Goal: Task Accomplishment & Management: Manage account settings

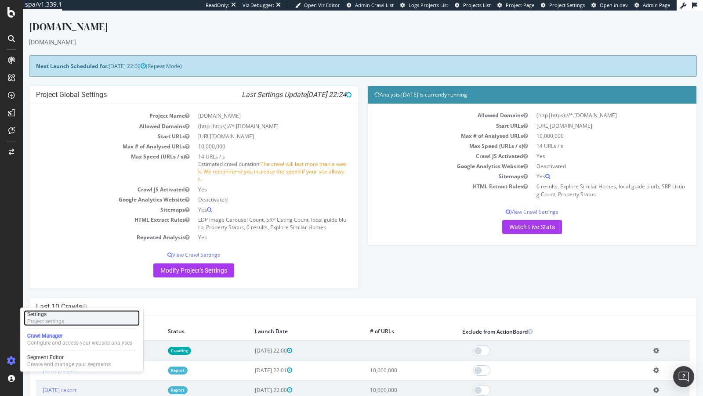
click at [49, 325] on div "Project settings" at bounding box center [45, 321] width 37 height 7
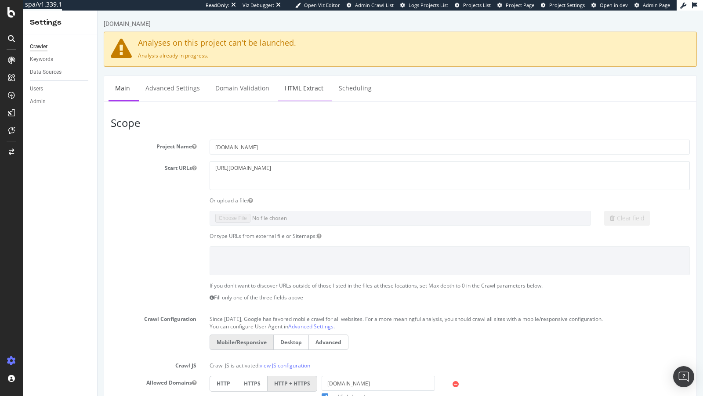
click at [301, 91] on link "HTML Extract" at bounding box center [304, 88] width 52 height 24
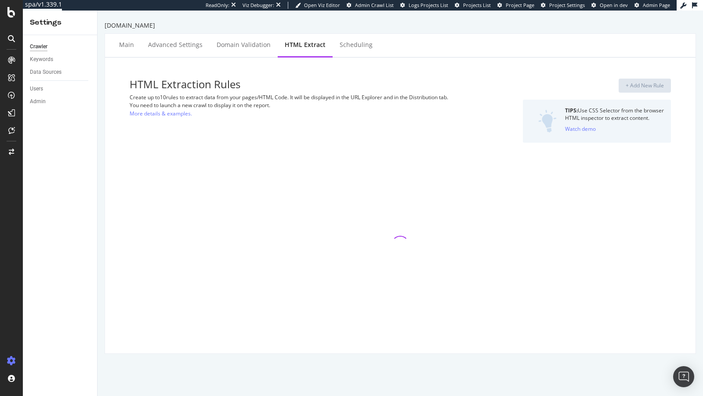
select select "i"
select select "list"
select select "exist"
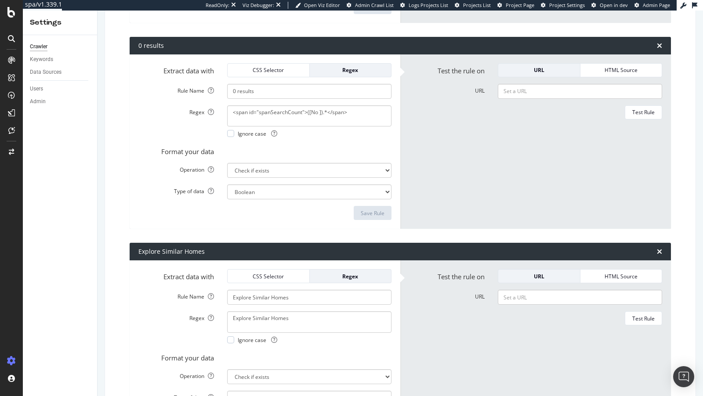
scroll to position [1098, 0]
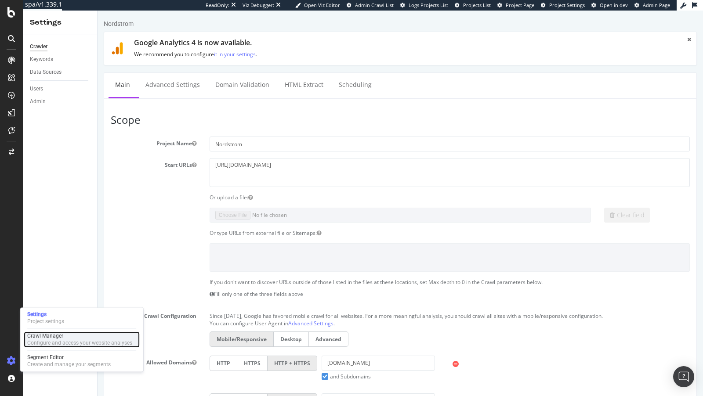
click at [51, 341] on div "Configure and access your website analyses" at bounding box center [79, 343] width 105 height 7
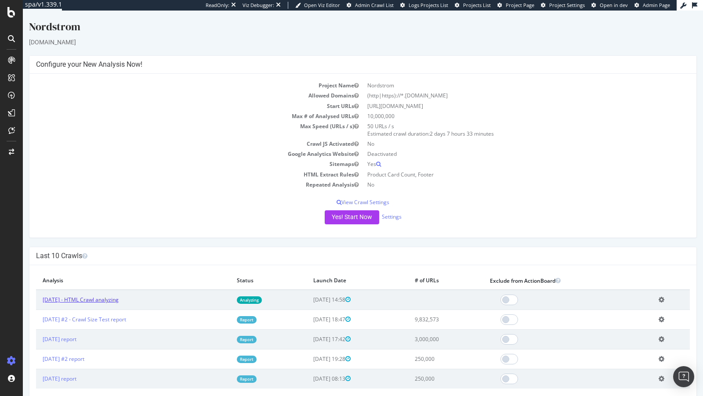
click at [111, 297] on link "2025 Oct. 6th - HTML Crawl analyzing" at bounding box center [81, 299] width 76 height 7
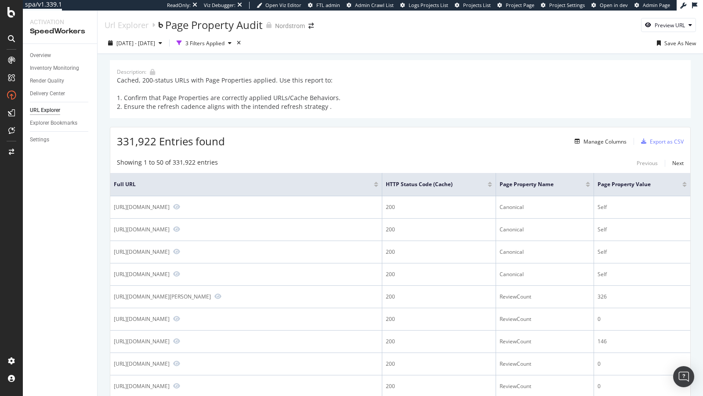
scroll to position [189, 0]
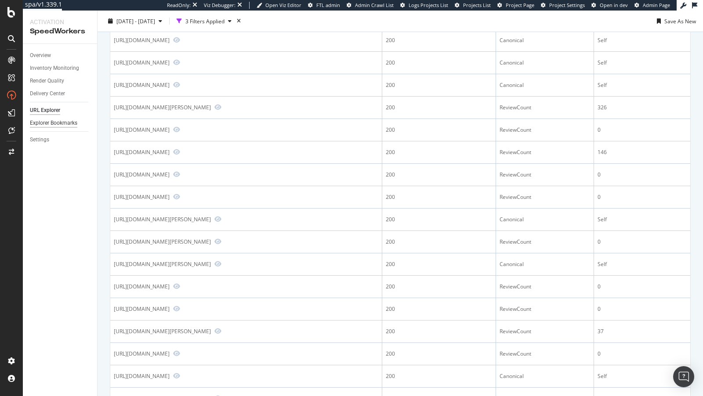
click at [53, 118] on div "Explorer Bookmarks" at bounding box center [63, 123] width 67 height 13
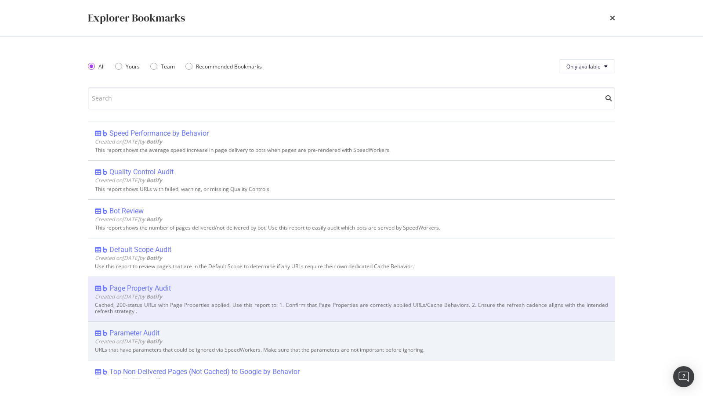
click at [138, 338] on span "Created on 2025 Jul 14th by Botify" at bounding box center [128, 341] width 67 height 7
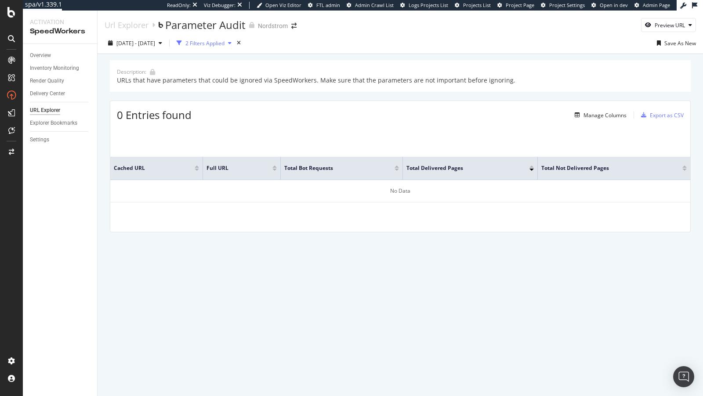
click at [225, 46] on div "2 Filters Applied" at bounding box center [204, 43] width 39 height 7
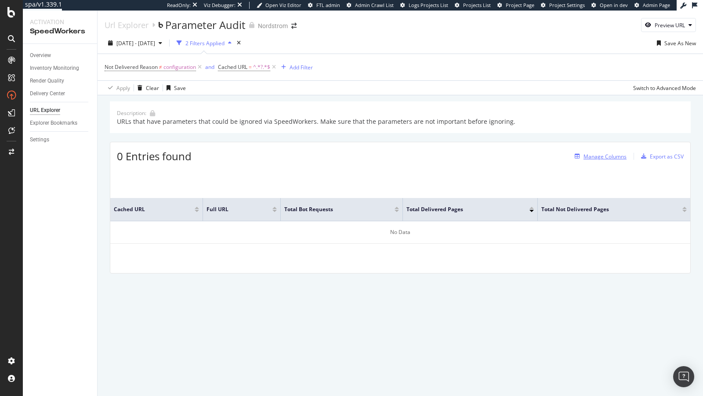
click at [609, 156] on div "Manage Columns" at bounding box center [604, 156] width 43 height 7
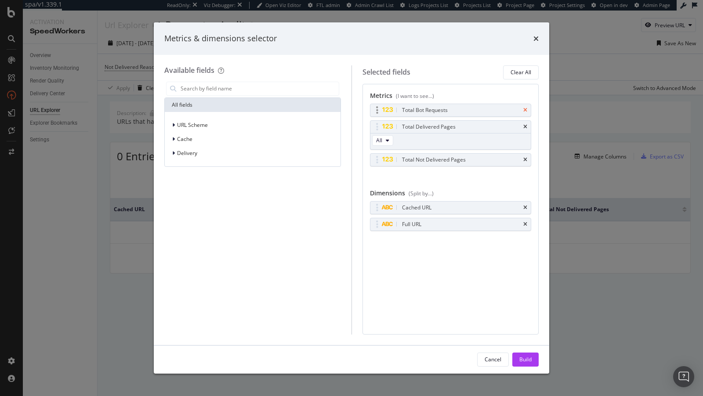
click at [526, 111] on icon "times" at bounding box center [525, 110] width 4 height 5
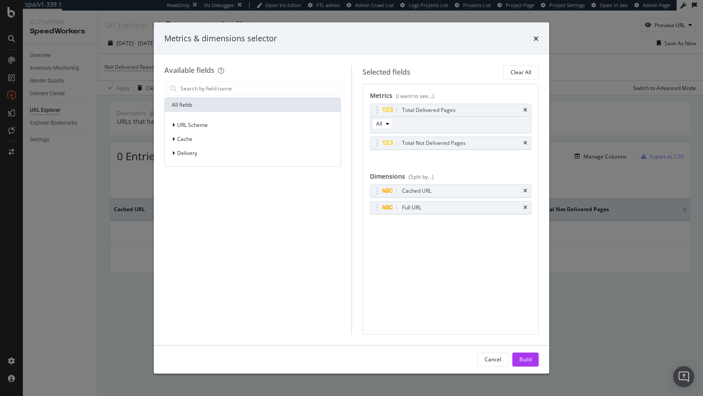
click at [526, 111] on icon "times" at bounding box center [525, 110] width 4 height 5
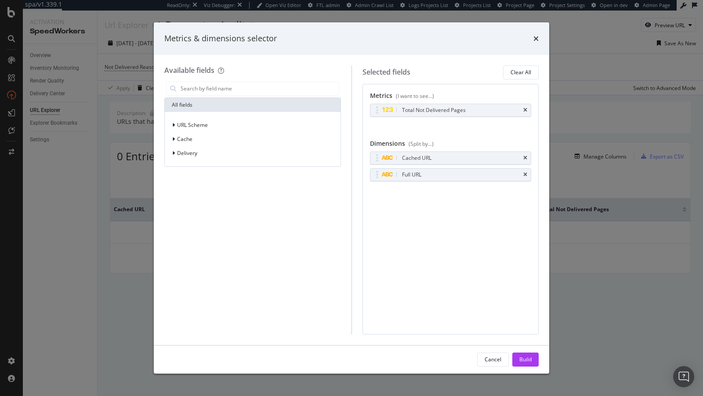
click at [526, 111] on icon "times" at bounding box center [525, 110] width 4 height 5
click at [530, 361] on div "Build" at bounding box center [525, 359] width 12 height 7
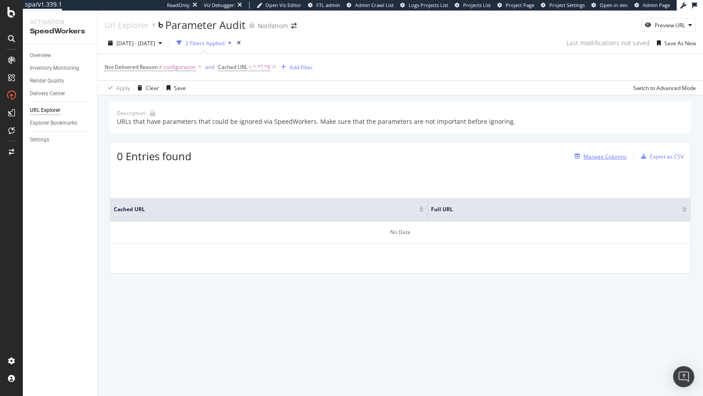
click at [583, 159] on div "Manage Columns" at bounding box center [598, 157] width 55 height 10
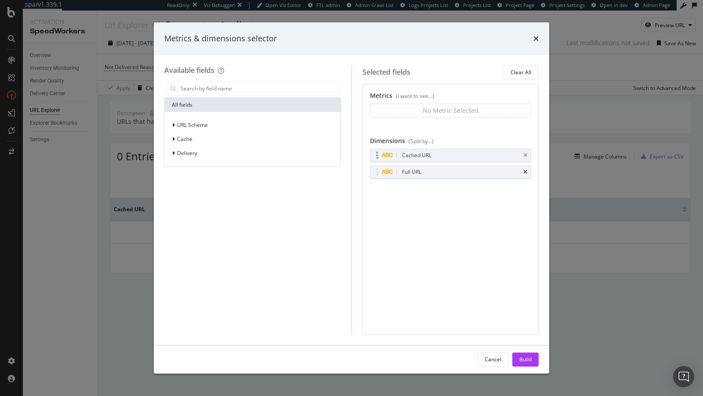
click at [526, 153] on icon "times" at bounding box center [525, 155] width 4 height 5
click at [534, 361] on button "Build" at bounding box center [525, 360] width 26 height 14
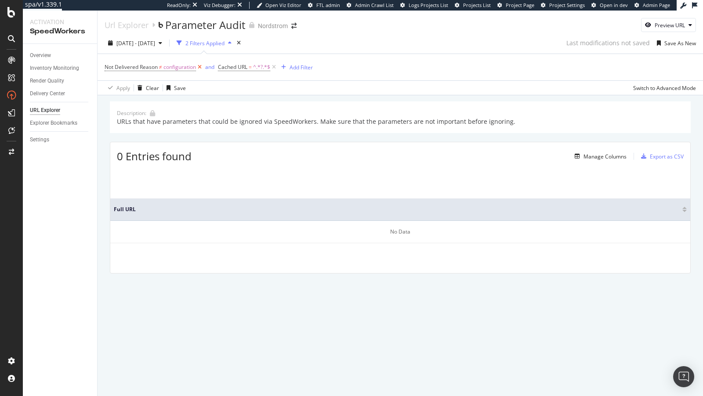
click at [200, 69] on icon at bounding box center [199, 67] width 7 height 9
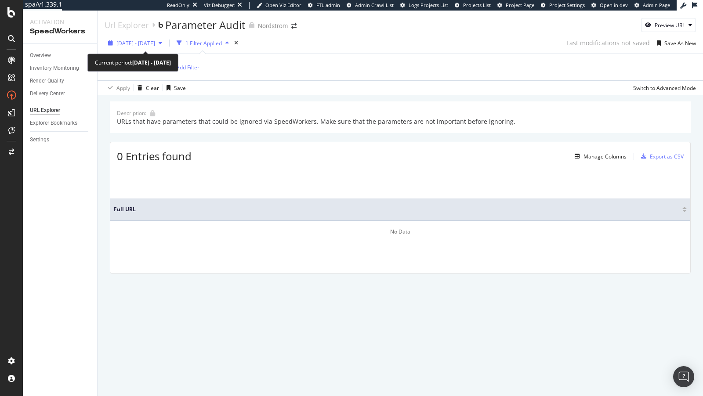
click at [148, 43] on span "2025 Sep. 12th - Oct. 9th" at bounding box center [135, 43] width 39 height 7
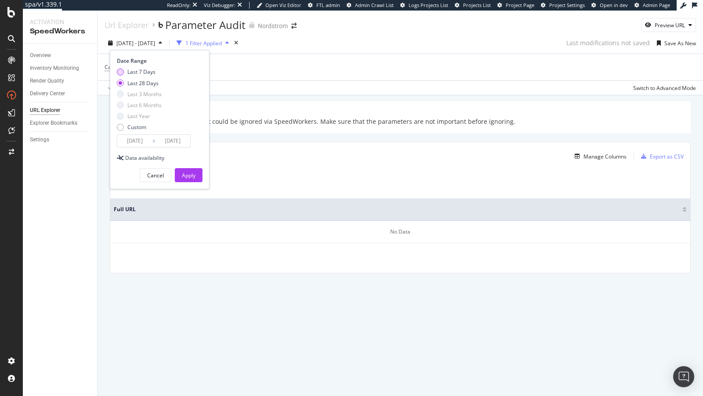
click at [145, 72] on div "Last 7 Days" at bounding box center [141, 71] width 28 height 7
type input "2025/10/03"
click at [187, 172] on div "Apply" at bounding box center [189, 175] width 14 height 7
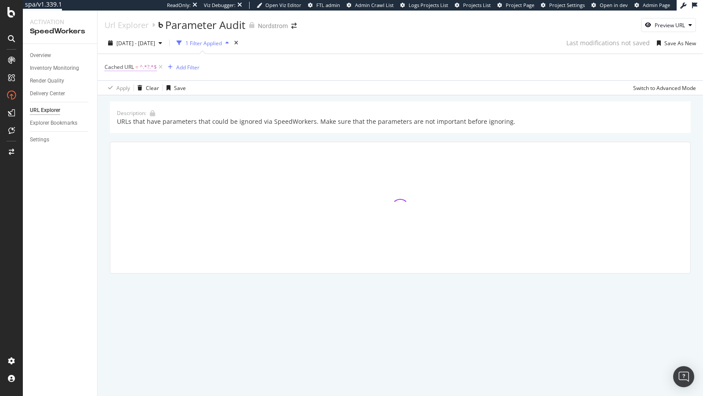
click at [140, 66] on span "^.*?.*$" at bounding box center [148, 67] width 17 height 12
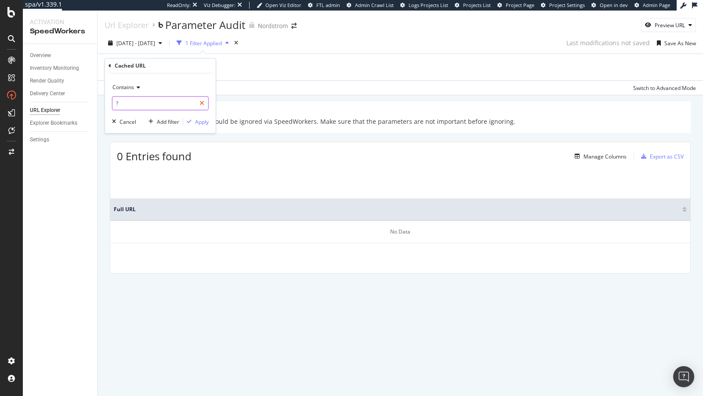
click at [203, 102] on icon at bounding box center [201, 103] width 5 height 6
click at [52, 112] on div "URL Explorer" at bounding box center [45, 110] width 30 height 9
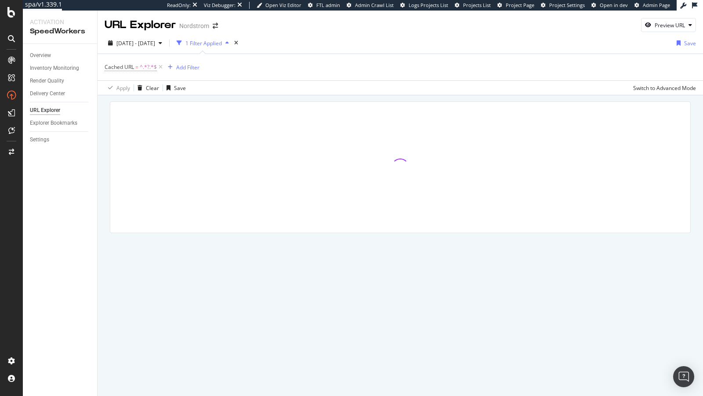
click at [142, 66] on span "^.*?.*$" at bounding box center [148, 67] width 17 height 12
click at [109, 67] on icon at bounding box center [110, 65] width 3 height 5
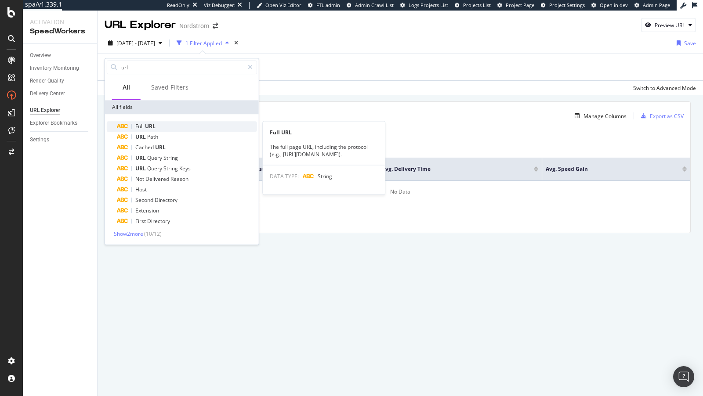
type input "url"
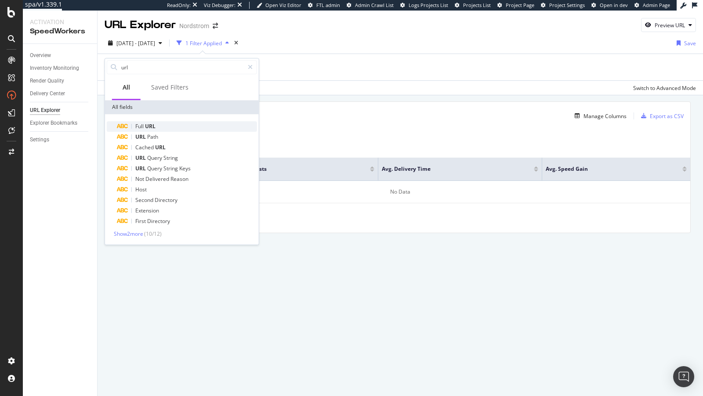
click at [159, 129] on div "Full URL" at bounding box center [187, 126] width 140 height 11
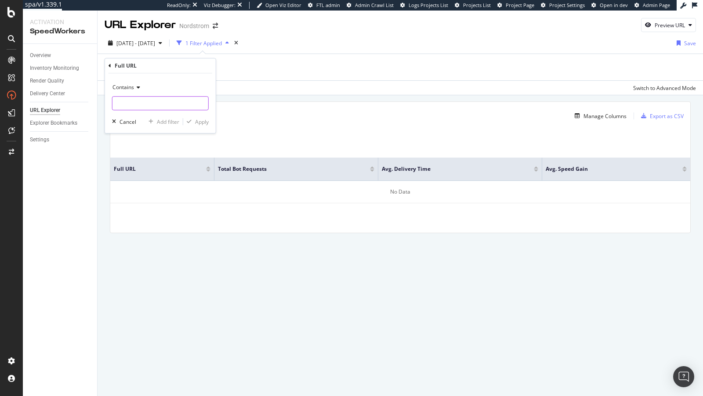
click at [149, 101] on input "text" at bounding box center [160, 103] width 96 height 14
type input "?"
click at [204, 118] on div "Apply" at bounding box center [202, 121] width 14 height 7
click at [615, 119] on div "Manage Columns" at bounding box center [604, 115] width 43 height 7
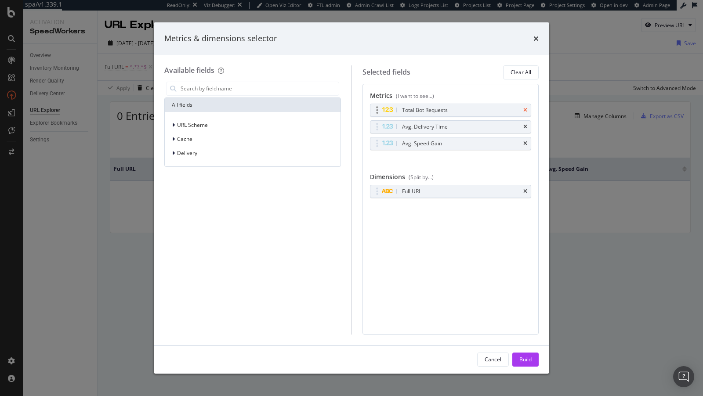
click at [526, 110] on icon "times" at bounding box center [525, 110] width 4 height 5
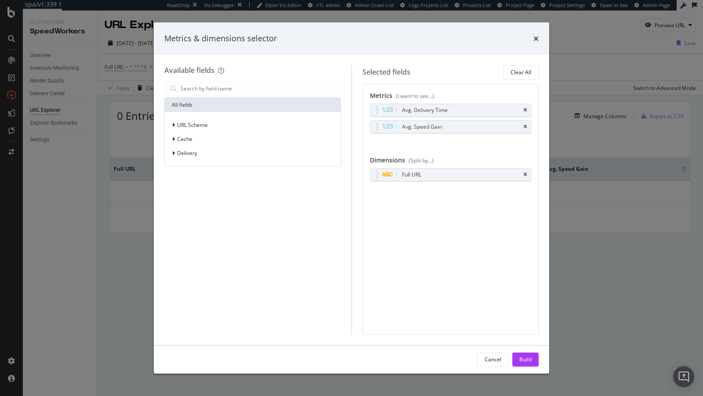
click at [526, 110] on icon "times" at bounding box center [525, 110] width 4 height 5
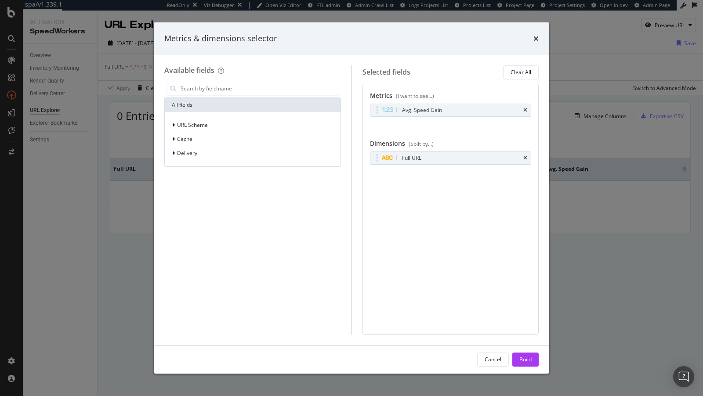
click at [526, 110] on icon "times" at bounding box center [525, 110] width 4 height 5
click at [527, 359] on div "Build" at bounding box center [525, 359] width 12 height 7
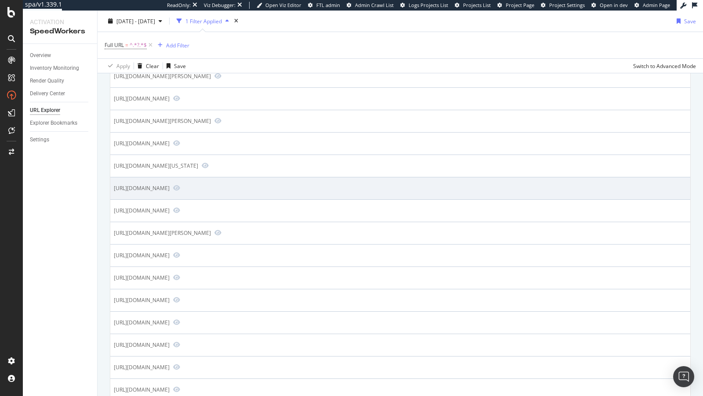
scroll to position [1028, 0]
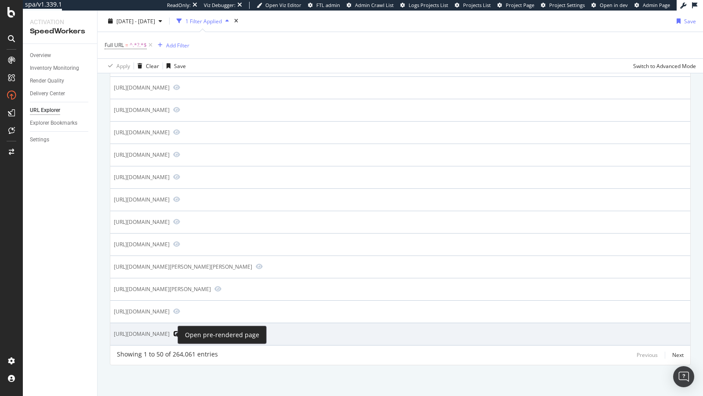
click at [173, 333] on icon "Preview https://www.nordstrom.com/s/boxy-petite-v-p-c-logo-hoodie/8326844?recs_…" at bounding box center [176, 334] width 7 height 6
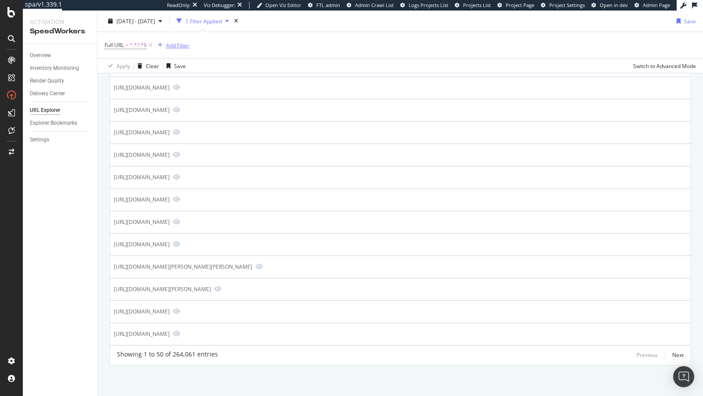
click at [178, 47] on div "Add Filter" at bounding box center [177, 44] width 23 height 7
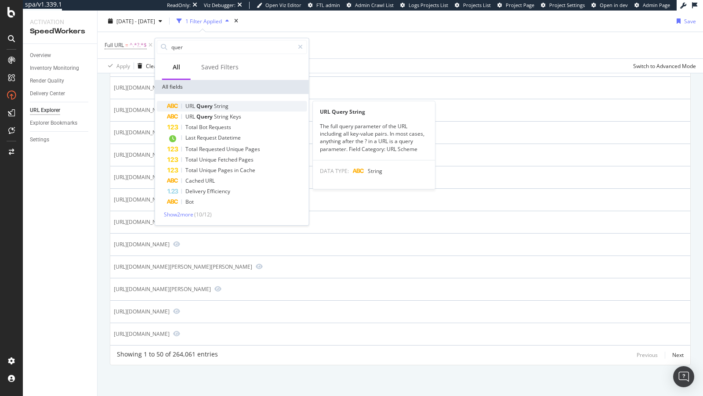
type input "quer"
click at [209, 109] on div "URL Query String" at bounding box center [237, 106] width 140 height 11
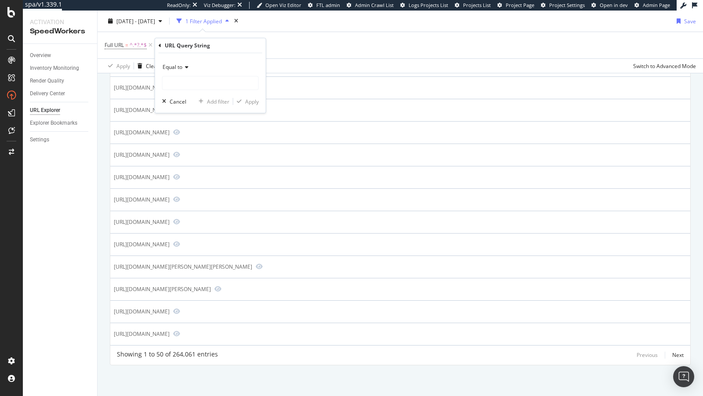
click at [187, 74] on div "Equal to" at bounding box center [210, 75] width 97 height 30
click at [181, 67] on span "Equal to" at bounding box center [173, 66] width 20 height 7
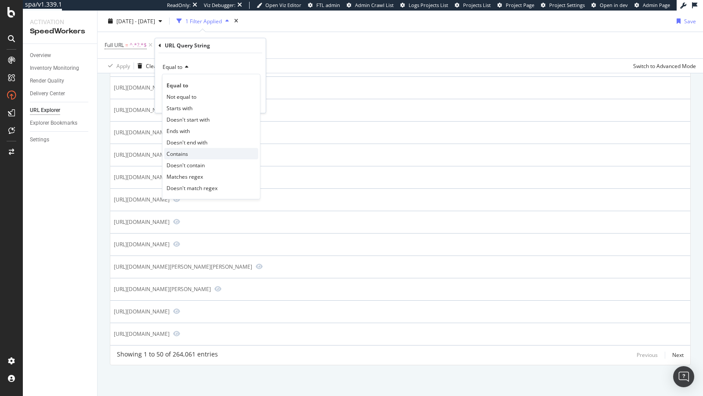
click at [188, 152] on div "Contains" at bounding box center [211, 153] width 94 height 11
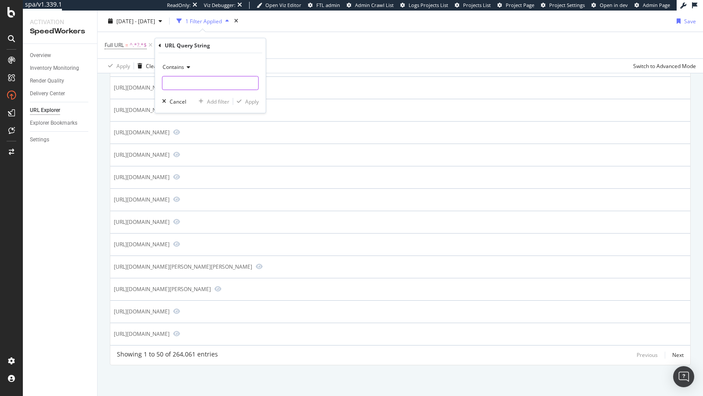
click at [187, 87] on input "text" at bounding box center [211, 83] width 96 height 14
type input "recs"
click at [257, 103] on div "Apply" at bounding box center [252, 101] width 14 height 7
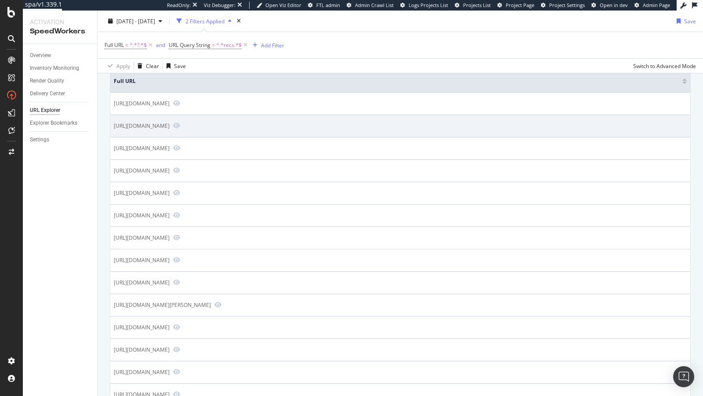
scroll to position [75, 0]
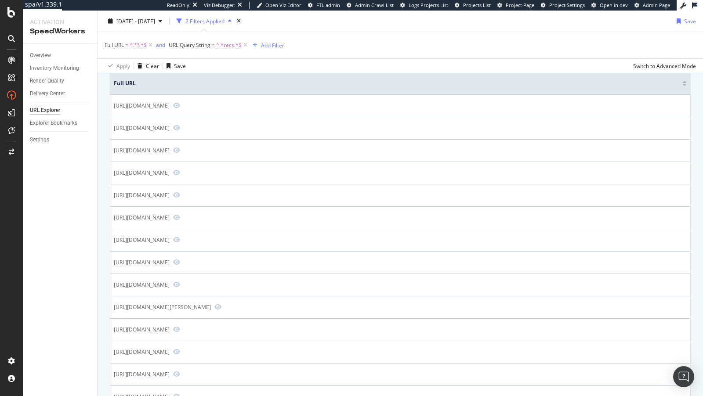
click at [54, 169] on div "Overview Inventory Monitoring Render Quality Delivery Center URL Explorer Explo…" at bounding box center [60, 220] width 74 height 352
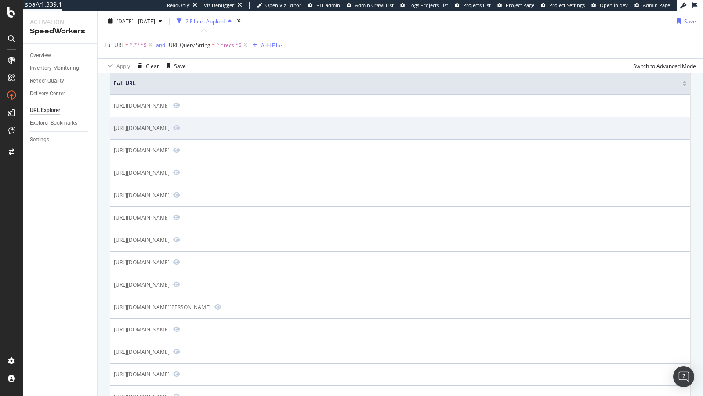
drag, startPoint x: 274, startPoint y: 128, endPoint x: 287, endPoint y: 130, distance: 13.3
click at [170, 130] on div "https://www.nordstrom.com/s/relaxed-fit-sweater-vest/8244864?recs_placement=LOO…" at bounding box center [142, 127] width 56 height 7
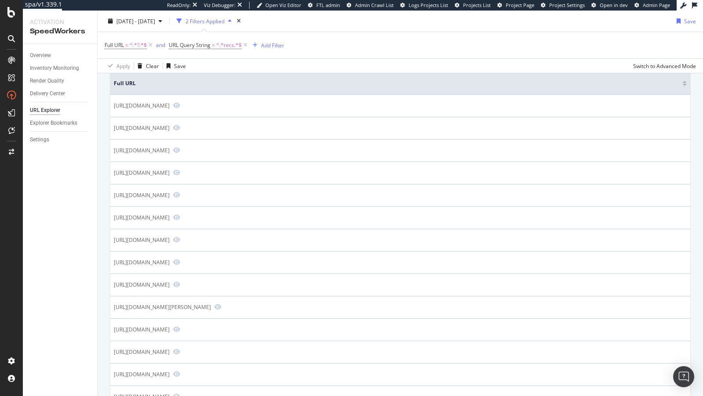
copy div "recs_"
click at [217, 49] on span "^.*recs.*$" at bounding box center [228, 45] width 25 height 12
click at [195, 66] on span "Contains" at bounding box center [188, 65] width 22 height 7
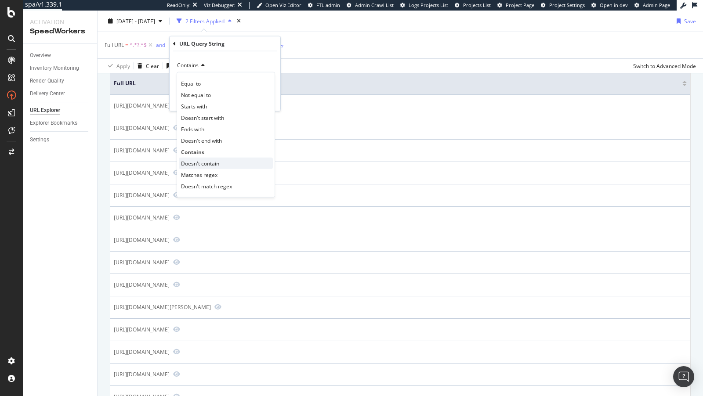
click at [202, 162] on span "Doesn't contain" at bounding box center [200, 162] width 38 height 7
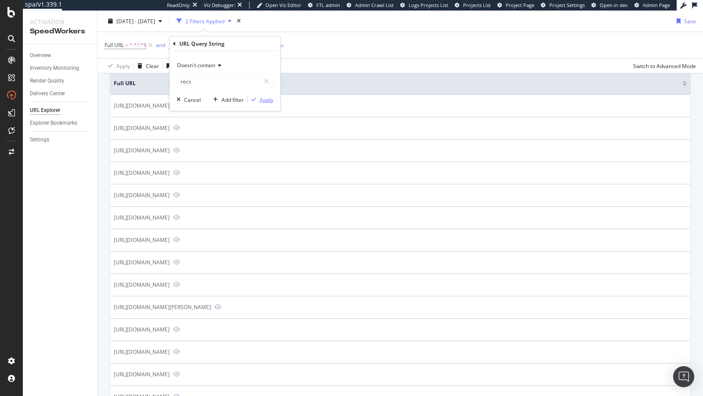
click at [267, 97] on div "Apply" at bounding box center [267, 99] width 14 height 7
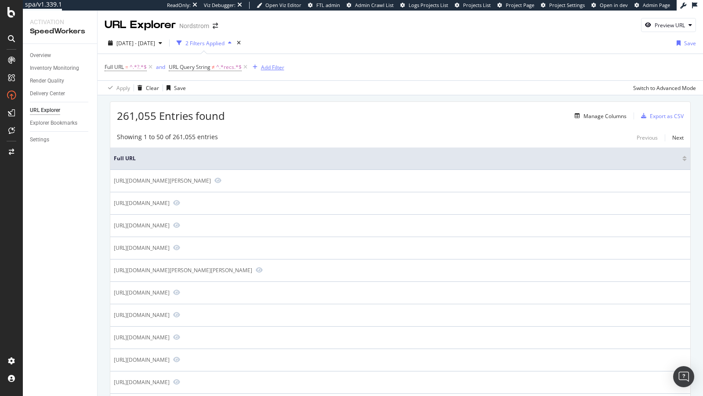
click at [268, 66] on div "Add Filter" at bounding box center [272, 67] width 23 height 7
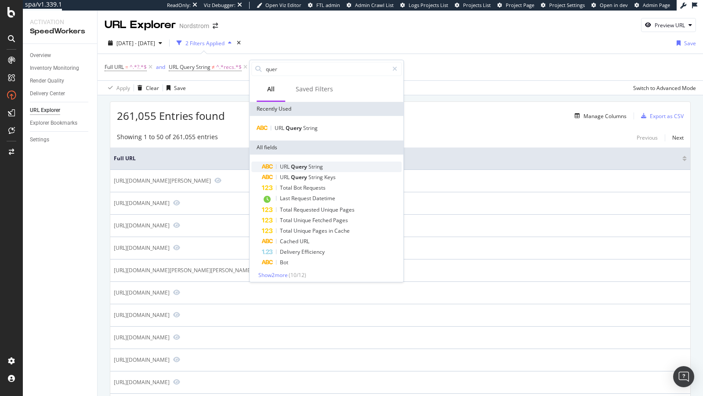
click at [309, 162] on div "URL Query String" at bounding box center [332, 167] width 140 height 11
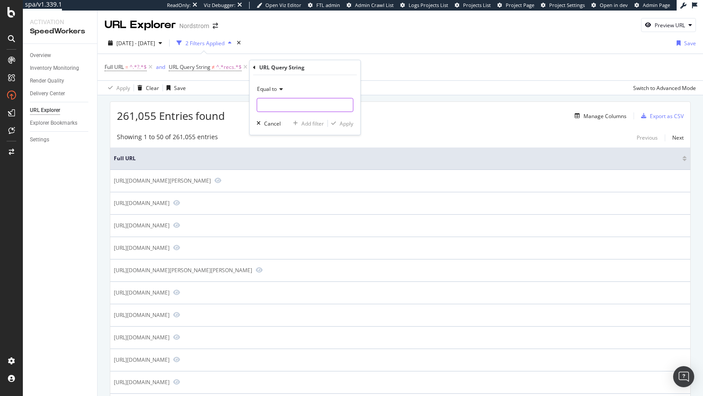
click at [288, 99] on input "text" at bounding box center [305, 105] width 96 height 14
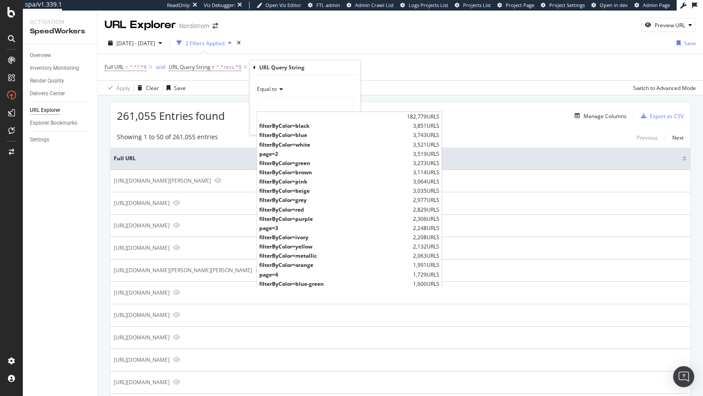
click at [273, 90] on span "Equal to" at bounding box center [267, 88] width 20 height 7
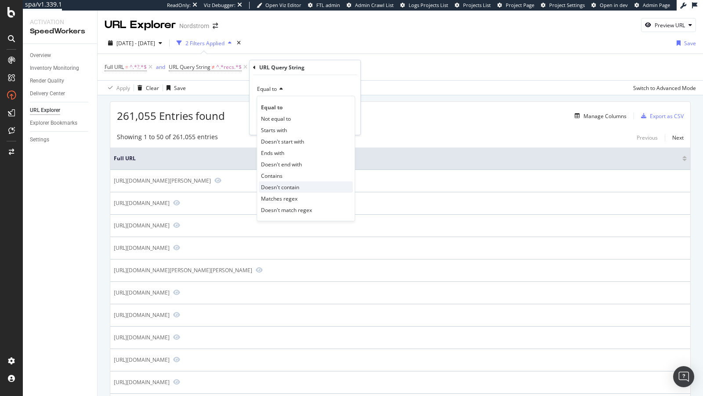
click at [279, 189] on span "Doesn't contain" at bounding box center [280, 187] width 38 height 7
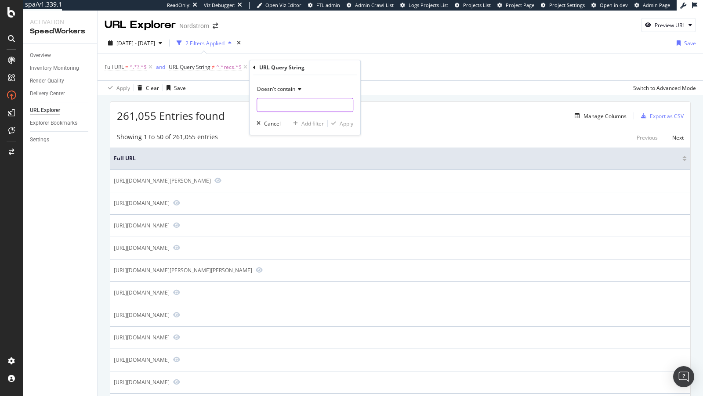
click at [270, 107] on input "text" at bounding box center [305, 105] width 96 height 14
type input "utm_"
click at [348, 122] on div "Apply" at bounding box center [347, 123] width 14 height 7
click at [376, 69] on div "Add Filter" at bounding box center [368, 67] width 23 height 7
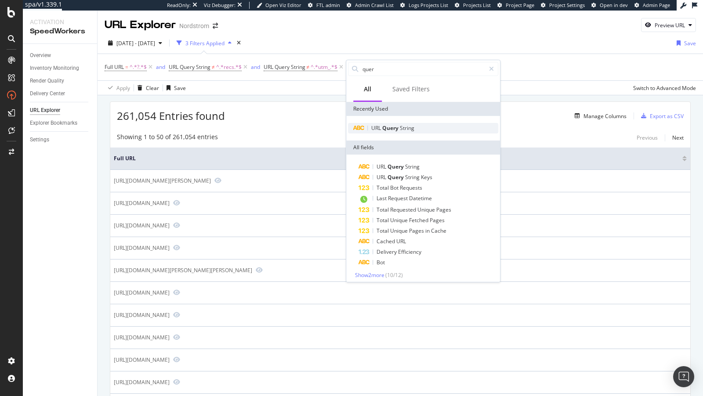
click at [402, 130] on span "String" at bounding box center [407, 127] width 14 height 7
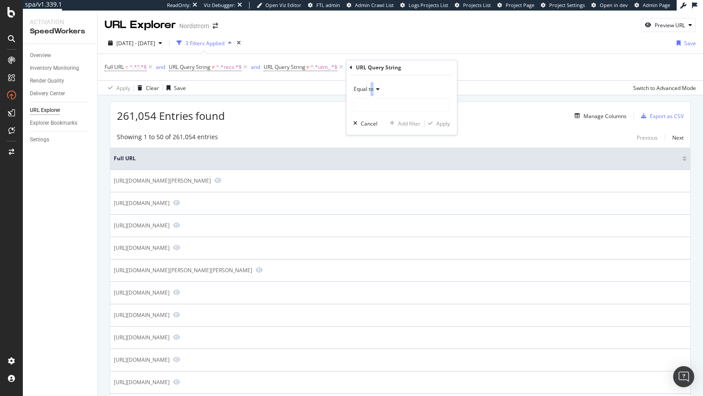
click at [372, 94] on div "Equal to" at bounding box center [401, 89] width 97 height 14
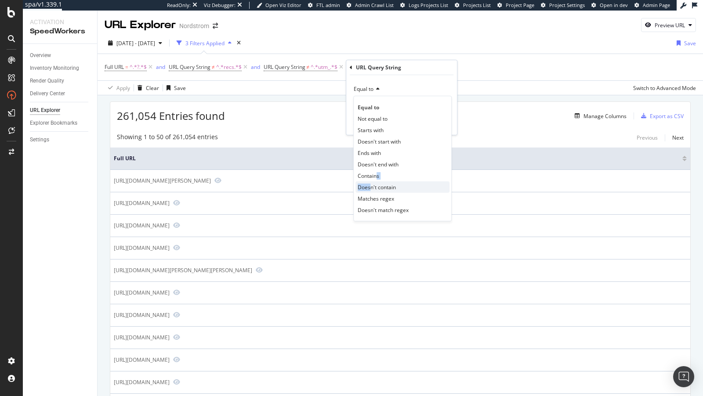
drag, startPoint x: 375, startPoint y: 173, endPoint x: 369, endPoint y: 189, distance: 17.5
click at [369, 189] on div "Equal to Not equal to Starts with Doesn't start with Ends with Doesn't end with…" at bounding box center [402, 159] width 98 height 126
click at [369, 189] on span "Doesn't contain" at bounding box center [377, 187] width 38 height 7
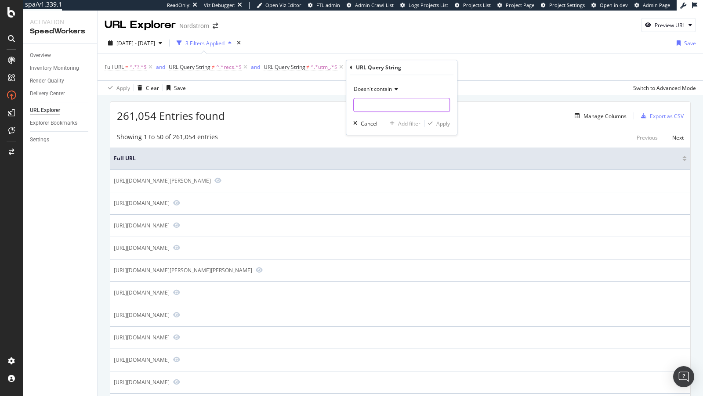
click at [380, 99] on input "text" at bounding box center [402, 105] width 96 height 14
paste input "origin"
type input "origin"
click at [441, 123] on div "Apply" at bounding box center [443, 123] width 14 height 7
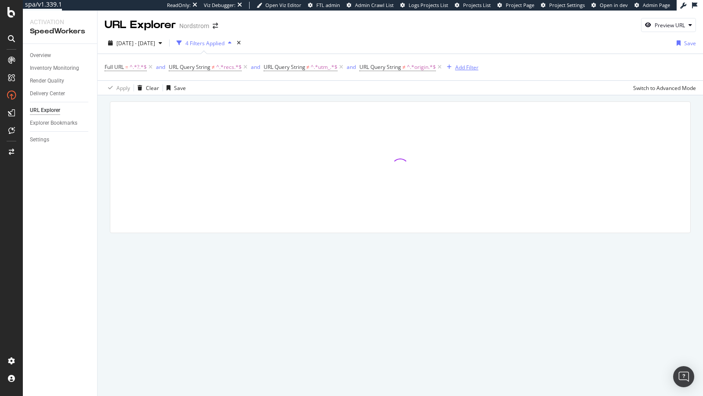
click at [462, 66] on div "Add Filter" at bounding box center [466, 67] width 23 height 7
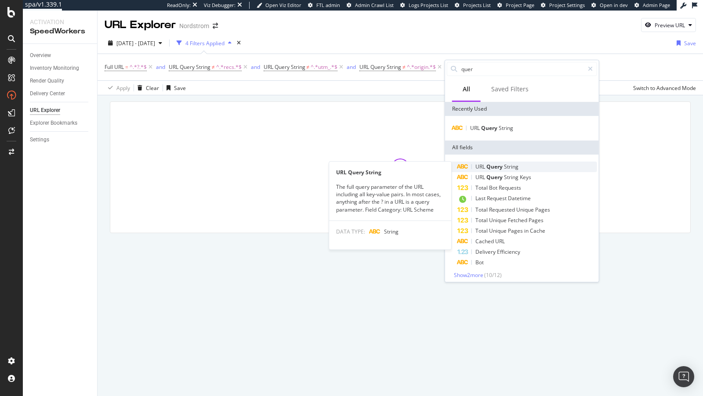
click at [505, 168] on span "String" at bounding box center [511, 166] width 14 height 7
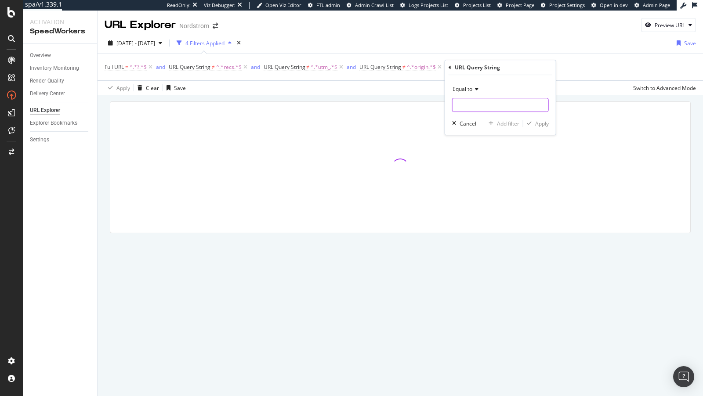
click at [471, 98] on input "text" at bounding box center [501, 105] width 96 height 14
click at [468, 89] on span "Equal to" at bounding box center [463, 88] width 20 height 7
click at [477, 182] on div "Doesn't contain" at bounding box center [501, 186] width 94 height 11
click at [480, 103] on input "text" at bounding box center [501, 105] width 96 height 14
type input "color"
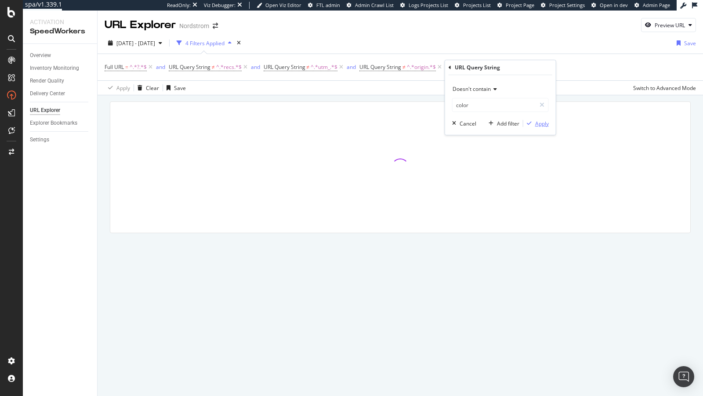
click at [544, 123] on div "Apply" at bounding box center [542, 123] width 14 height 7
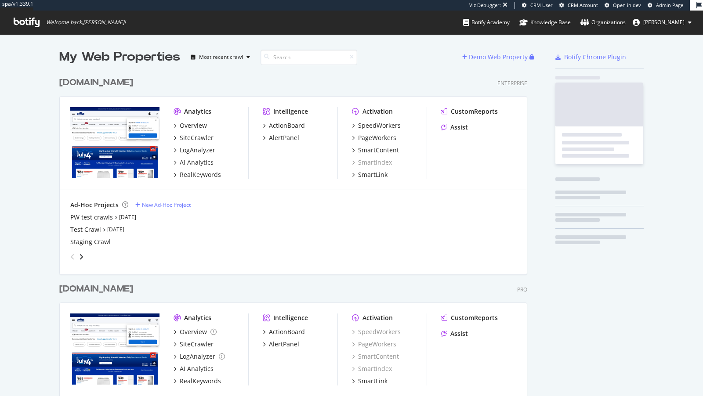
scroll to position [360, 475]
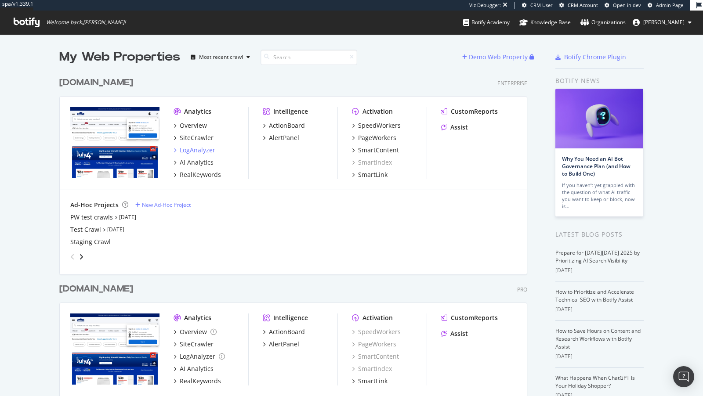
click at [203, 151] on div "LogAnalyzer" at bounding box center [198, 150] width 36 height 9
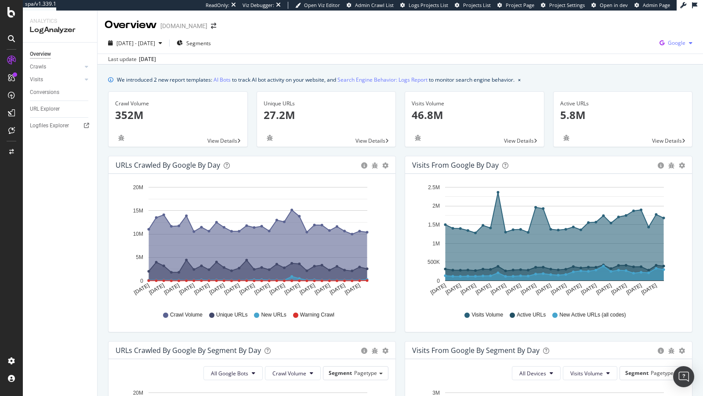
click at [676, 39] on div "Google" at bounding box center [676, 42] width 40 height 13
click at [630, 49] on span "OpenAI" at bounding box center [632, 52] width 33 height 8
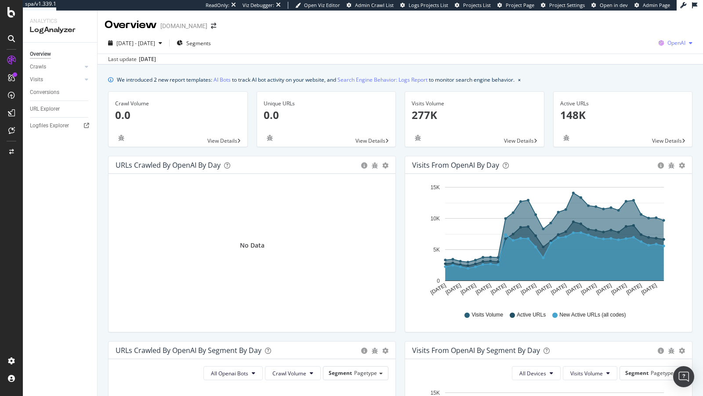
click at [678, 43] on span "OpenAI" at bounding box center [676, 42] width 18 height 7
click at [625, 66] on span "Other AI Bots" at bounding box center [631, 68] width 33 height 8
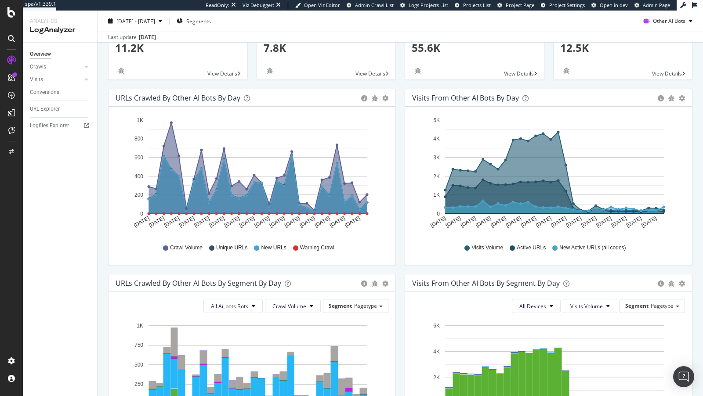
scroll to position [32, 0]
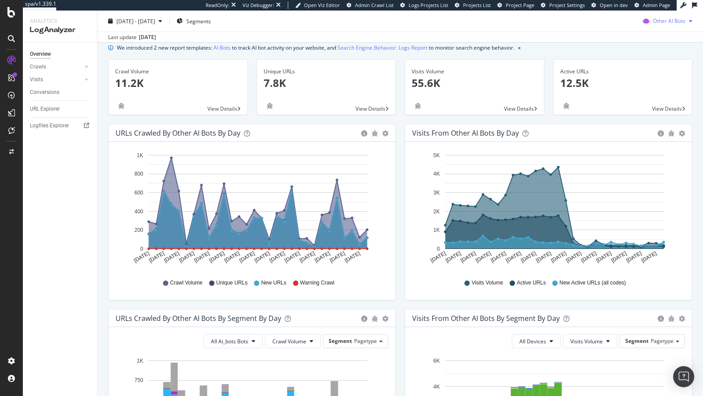
click at [665, 21] on span "Other AI Bots" at bounding box center [669, 20] width 33 height 7
click at [660, 75] on div "OpenAI" at bounding box center [668, 71] width 62 height 13
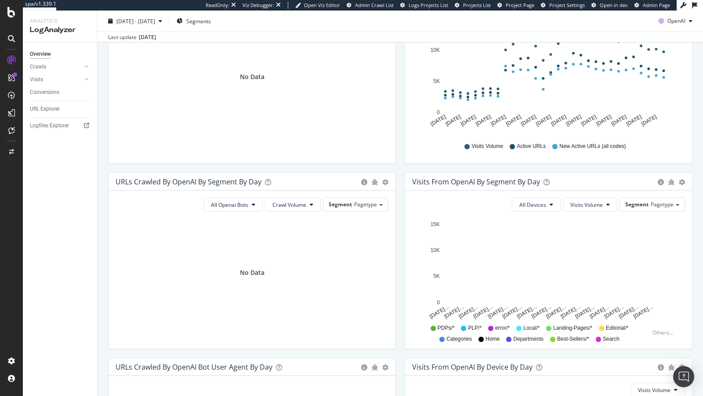
scroll to position [313, 0]
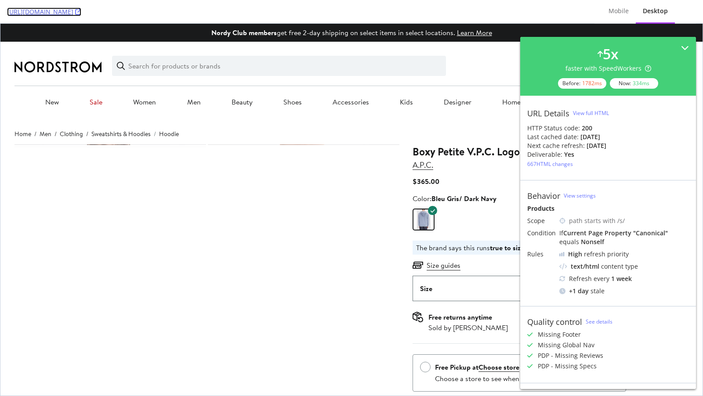
click at [81, 11] on link "[URL][DOMAIN_NAME]" at bounding box center [44, 11] width 74 height 9
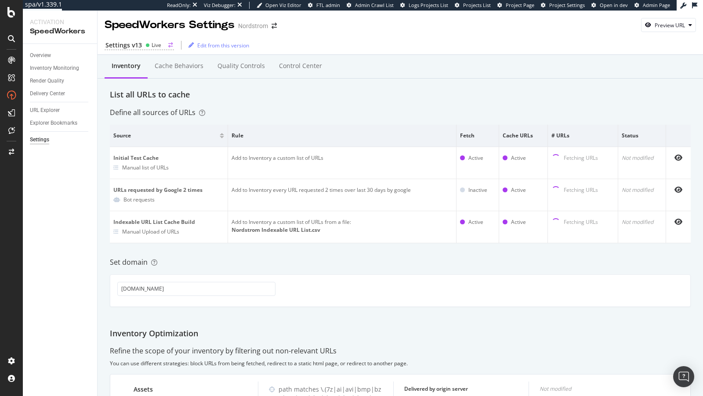
click at [141, 42] on div "Settings v13 Live" at bounding box center [139, 45] width 69 height 9
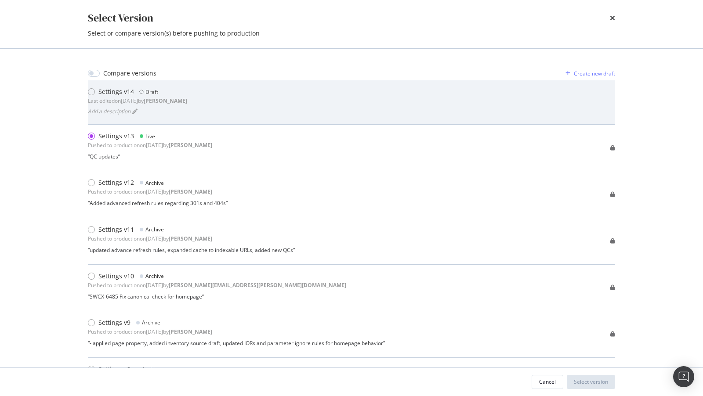
click at [173, 93] on div "Settings v14 Draft" at bounding box center [137, 91] width 99 height 9
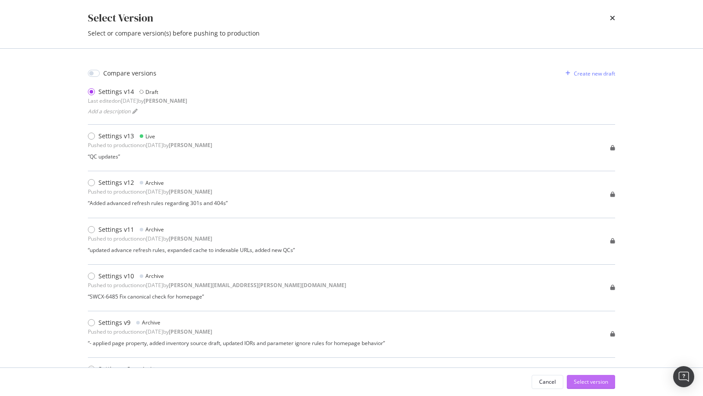
click at [590, 356] on div "Select version" at bounding box center [591, 381] width 34 height 7
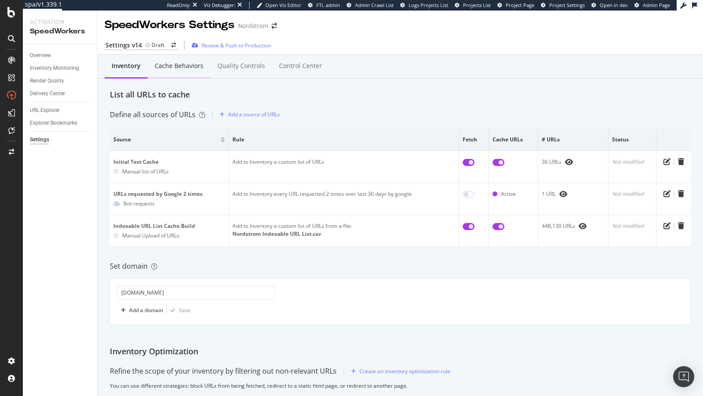
click at [178, 66] on div "Cache behaviors" at bounding box center [179, 66] width 49 height 9
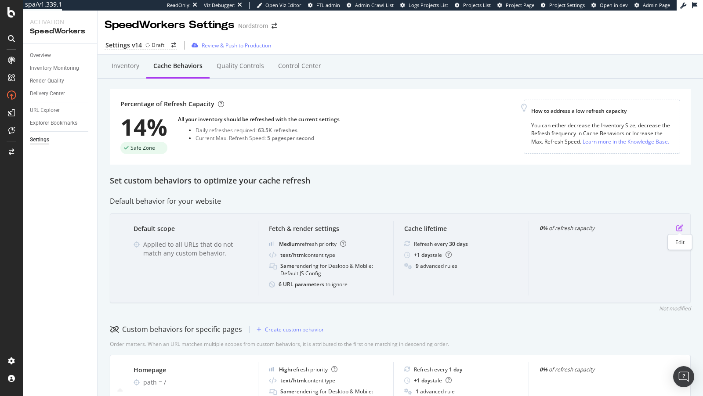
click at [632, 225] on icon "pen-to-square" at bounding box center [679, 228] width 7 height 7
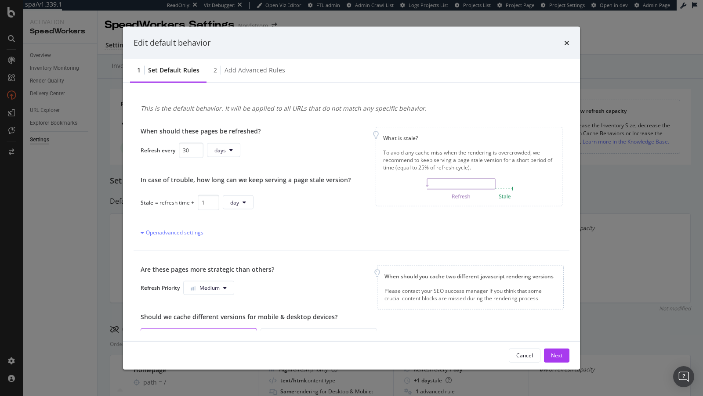
scroll to position [228, 0]
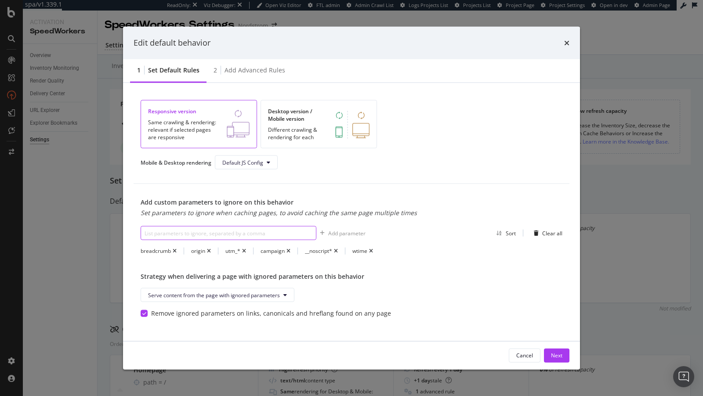
click at [257, 232] on input "modal" at bounding box center [229, 233] width 176 height 14
click at [244, 233] on input "modal" at bounding box center [229, 233] width 176 height 14
paste input "recs_"
type input "recs_*"
click at [348, 230] on div "Add parameter" at bounding box center [346, 232] width 37 height 7
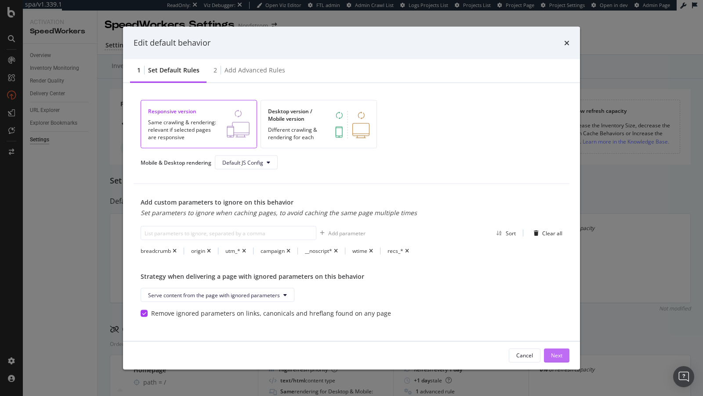
click at [548, 351] on button "Next" at bounding box center [556, 355] width 25 height 14
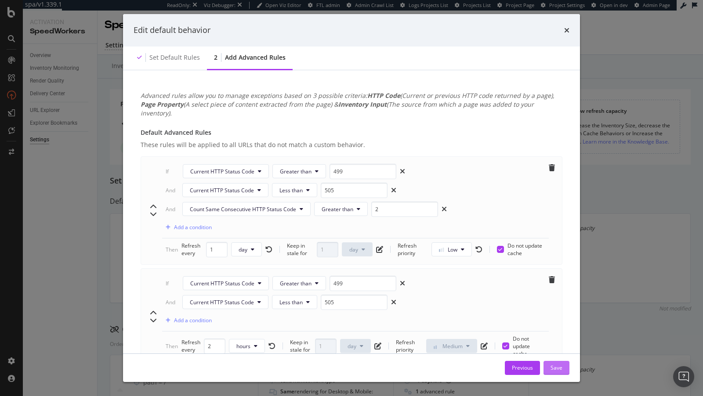
click at [556, 356] on div "Save" at bounding box center [557, 367] width 12 height 7
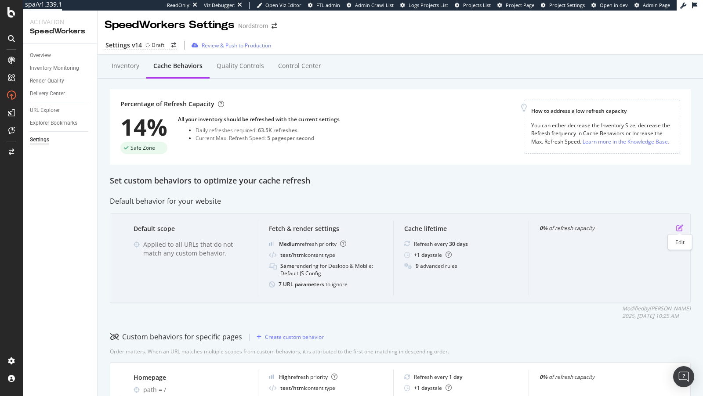
click at [632, 228] on icon "pen-to-square" at bounding box center [679, 228] width 7 height 7
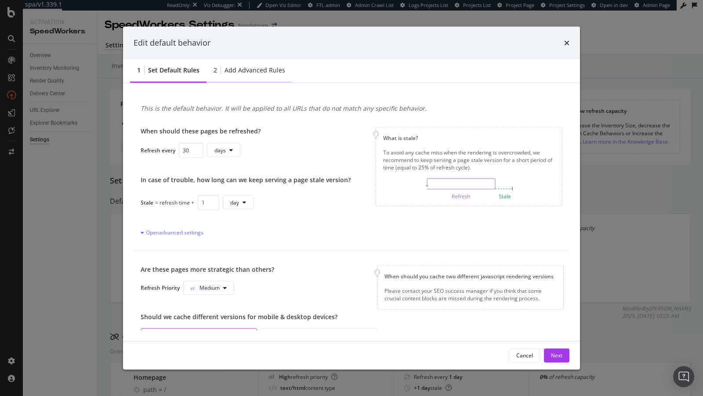
click at [238, 62] on div "2 Add advanced rules" at bounding box center [250, 70] width 86 height 24
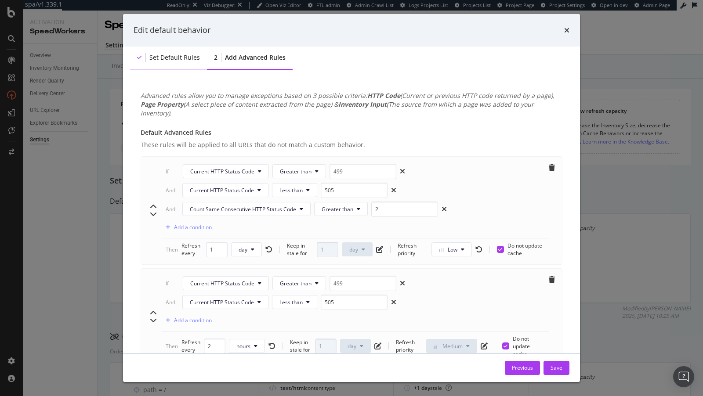
click at [170, 52] on div "Set default rules" at bounding box center [168, 58] width 77 height 24
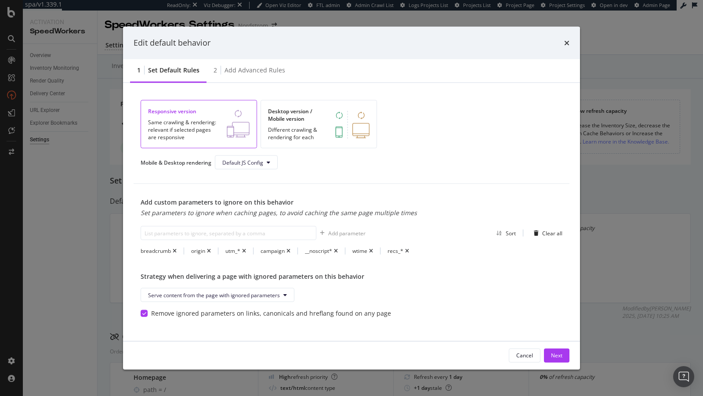
click at [197, 248] on div "origin" at bounding box center [198, 250] width 14 height 7
copy div "origin"
click at [247, 228] on input "modal" at bounding box center [229, 233] width 176 height 14
paste input "gQT"
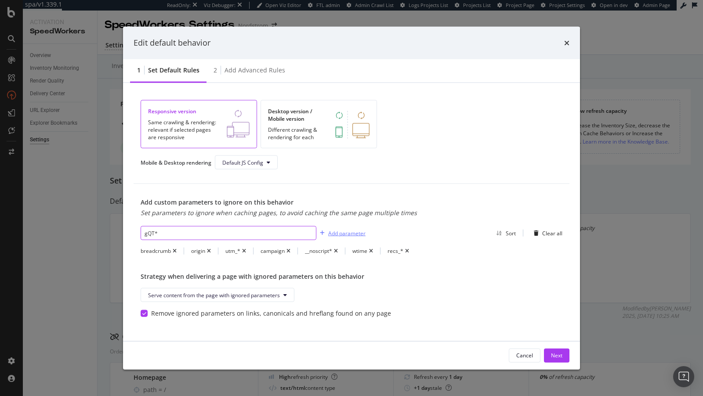
type input "gQT*"
click at [353, 229] on div "Add parameter" at bounding box center [346, 232] width 37 height 7
click at [275, 227] on input "modal" at bounding box center [229, 233] width 176 height 14
type input "sp_"
click at [558, 356] on div "Next" at bounding box center [556, 355] width 11 height 7
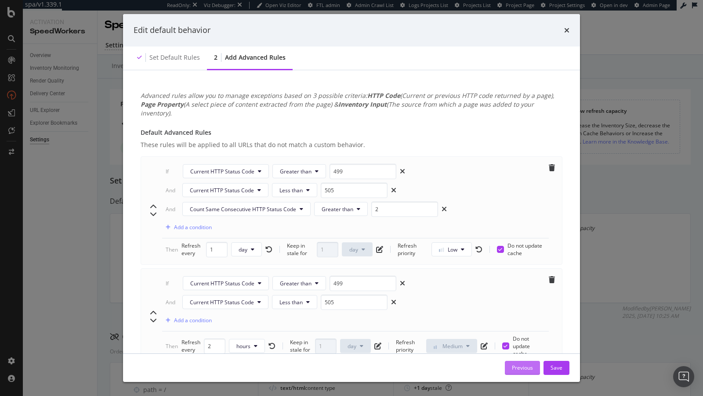
click at [515, 356] on div "Previous" at bounding box center [522, 368] width 21 height 13
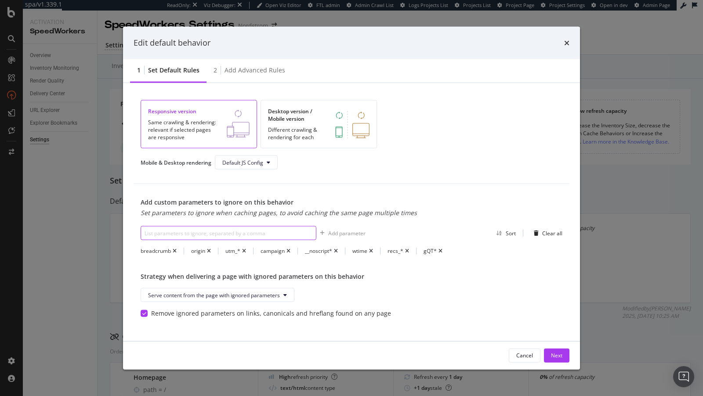
click at [261, 228] on input "modal" at bounding box center [229, 233] width 176 height 14
type input "sp_"
click at [346, 230] on div "Add parameter" at bounding box center [346, 232] width 37 height 7
click at [562, 354] on div "Next" at bounding box center [556, 355] width 11 height 7
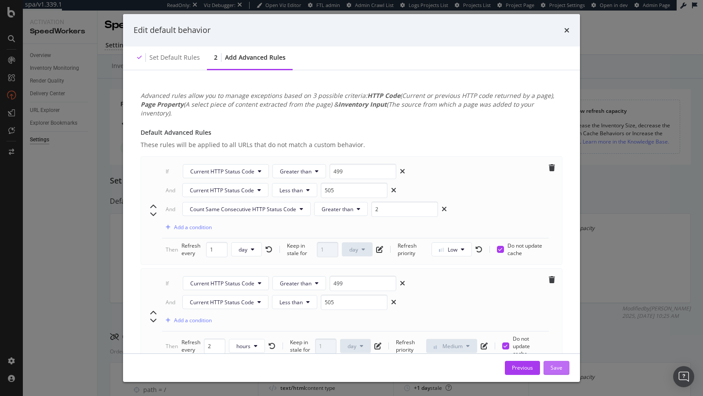
click at [558, 356] on div "Save" at bounding box center [557, 367] width 12 height 7
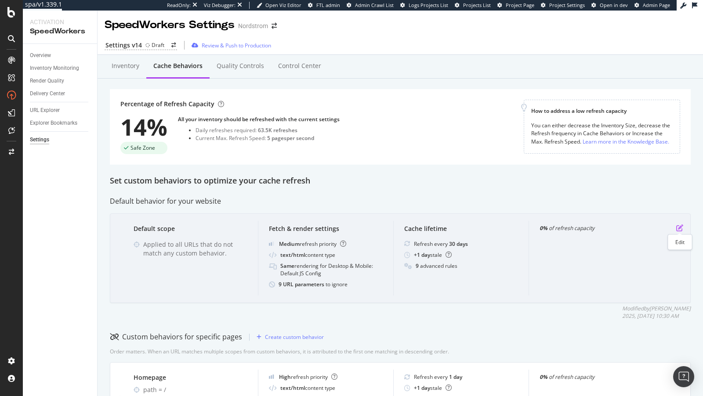
click at [632, 228] on icon "pen-to-square" at bounding box center [679, 228] width 7 height 7
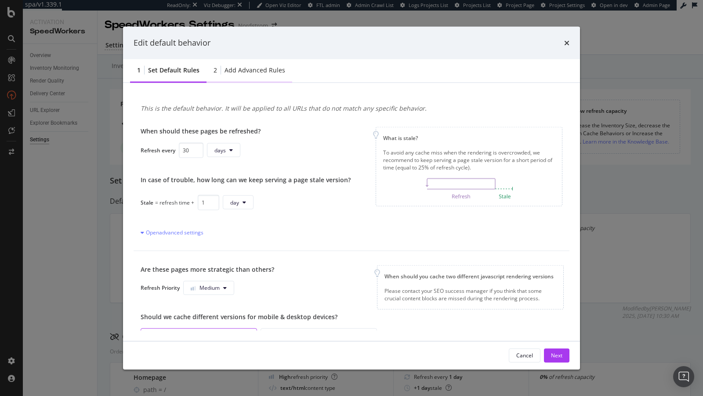
click at [240, 71] on div "Add advanced rules" at bounding box center [255, 69] width 61 height 9
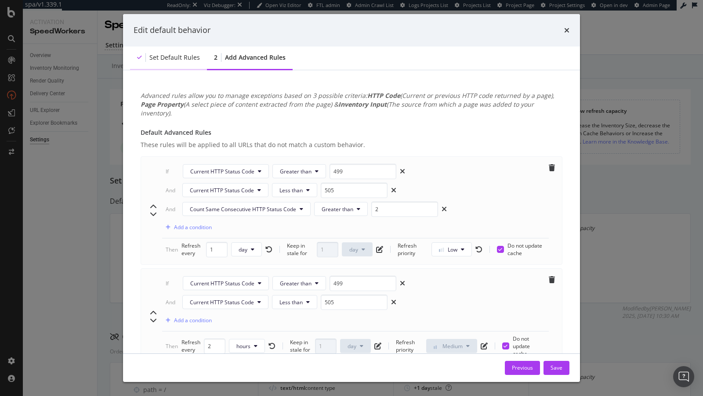
click at [183, 57] on div "Set default rules" at bounding box center [174, 57] width 51 height 9
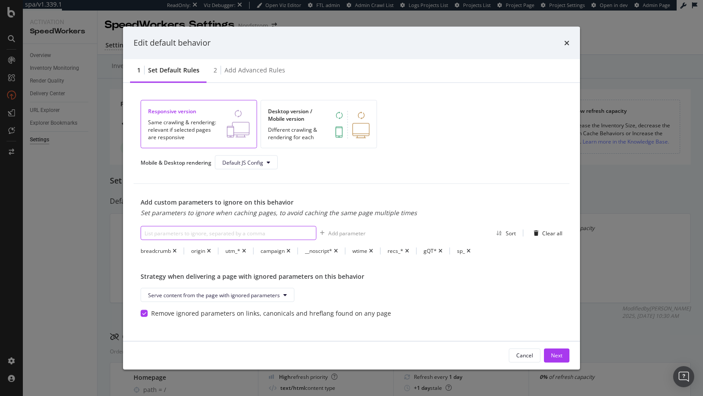
click at [266, 229] on input "modal" at bounding box center [229, 233] width 176 height 14
paste input "resultback"
type input "resultback"
click at [344, 233] on div "Add parameter" at bounding box center [346, 232] width 37 height 7
click at [553, 356] on div "Next" at bounding box center [556, 355] width 11 height 7
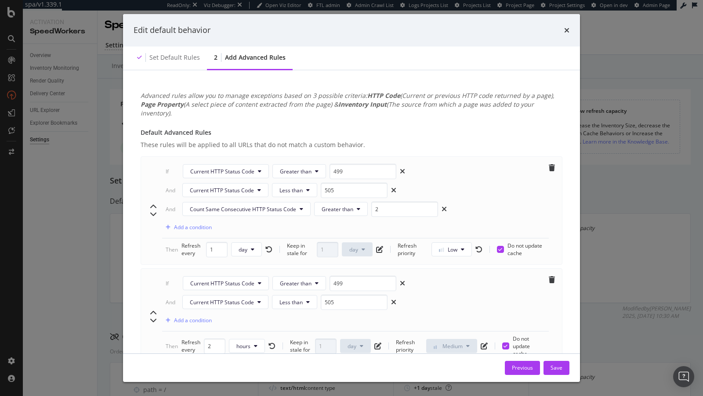
click at [553, 356] on div "Previous Save" at bounding box center [351, 368] width 457 height 28
click at [556, 356] on div "Save" at bounding box center [557, 367] width 12 height 7
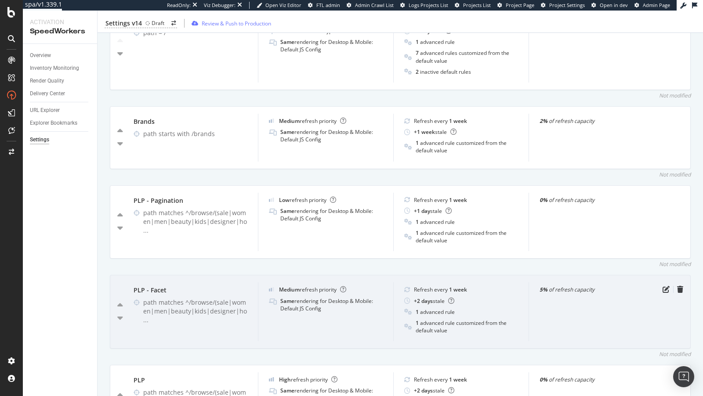
scroll to position [0, 0]
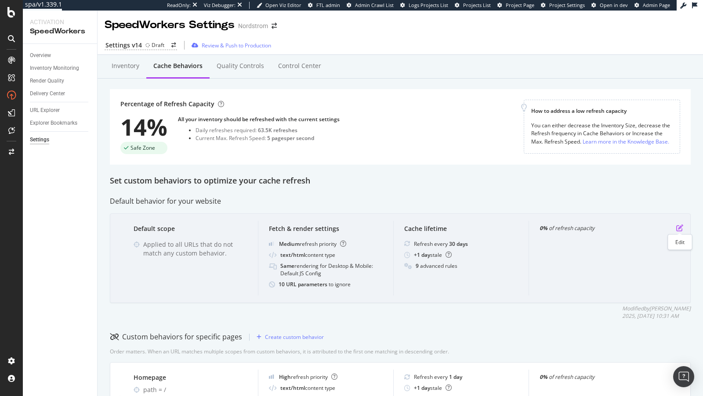
click at [632, 225] on icon "pen-to-square" at bounding box center [679, 228] width 7 height 7
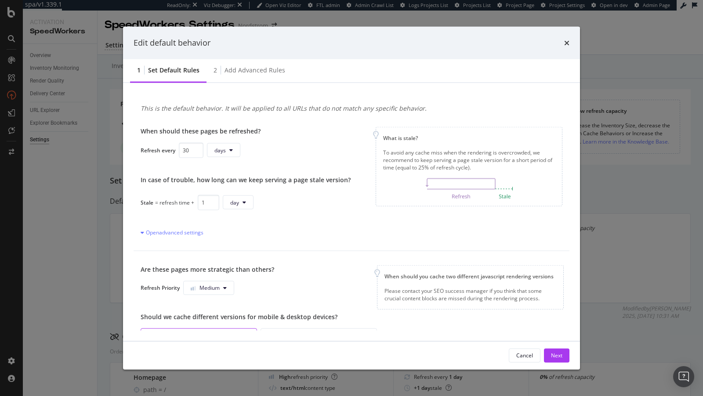
scroll to position [228, 0]
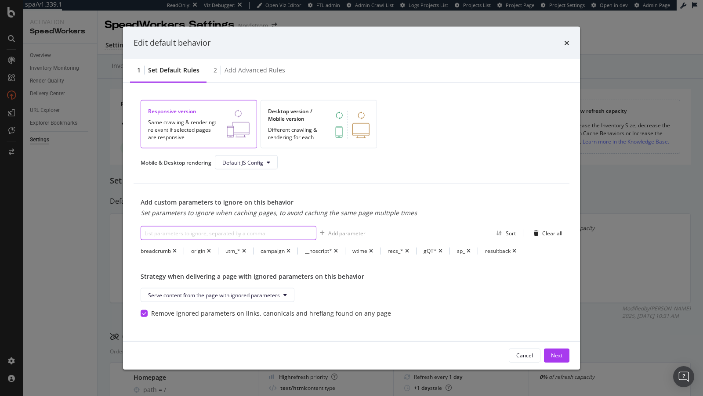
click at [282, 228] on input "modal" at bounding box center [229, 233] width 176 height 14
paste input "cm_sp"
type input "cm_sp"
click at [346, 231] on div "Add parameter" at bounding box center [346, 232] width 37 height 7
click at [218, 231] on input "modal" at bounding box center [229, 233] width 176 height 14
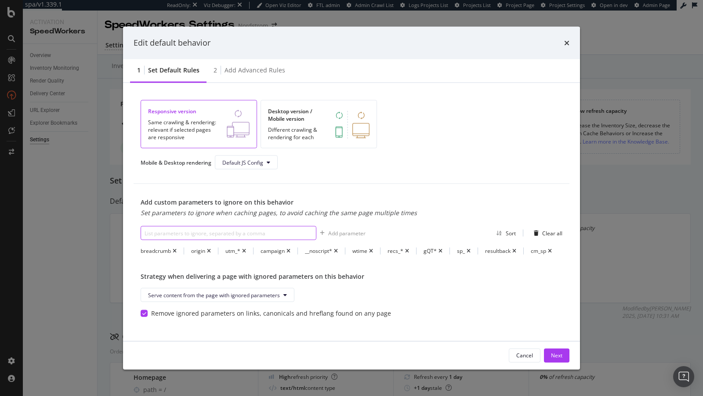
paste input "sp_source"
type input "sp_source"
click at [348, 229] on div "Add parameter" at bounding box center [346, 232] width 37 height 7
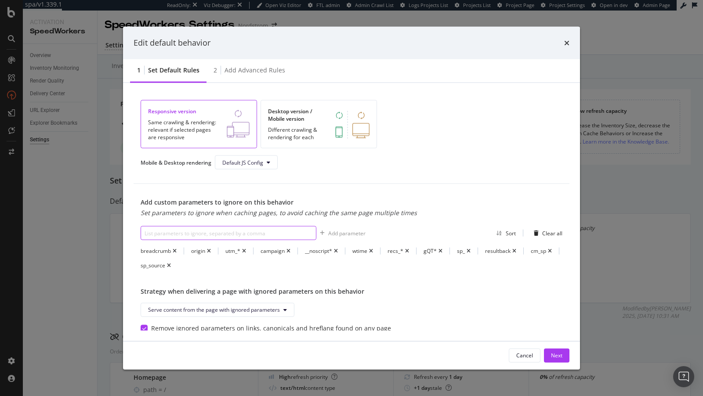
click at [254, 230] on input "modal" at bounding box center [229, 233] width 176 height 14
paste input "sp_campaign"
type input "sp_campaign"
click at [340, 229] on div "Add parameter" at bounding box center [346, 232] width 37 height 7
click at [553, 348] on div "Cancel Next" at bounding box center [351, 355] width 457 height 28
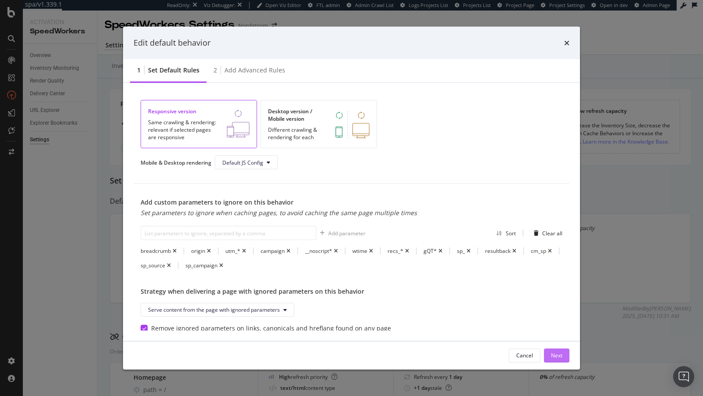
click at [555, 356] on div "Next" at bounding box center [556, 355] width 11 height 13
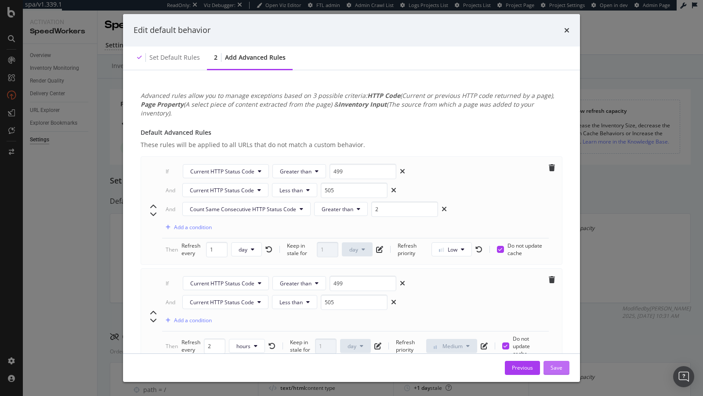
click at [557, 356] on div "Save" at bounding box center [557, 367] width 12 height 7
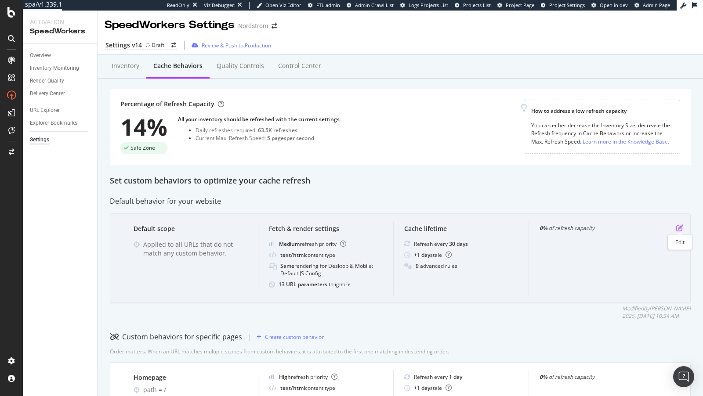
click at [632, 225] on icon "pen-to-square" at bounding box center [679, 228] width 7 height 7
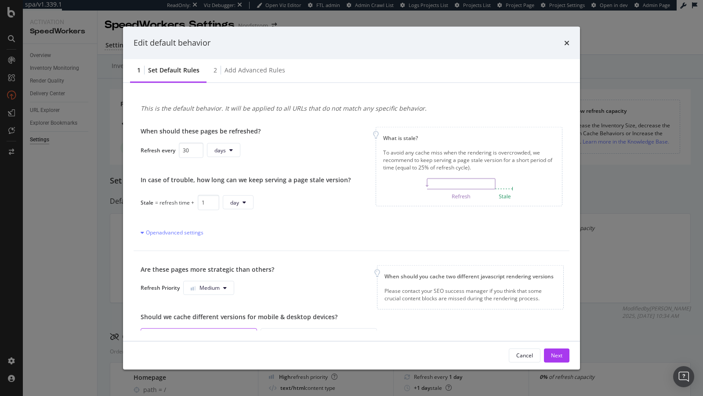
scroll to position [243, 0]
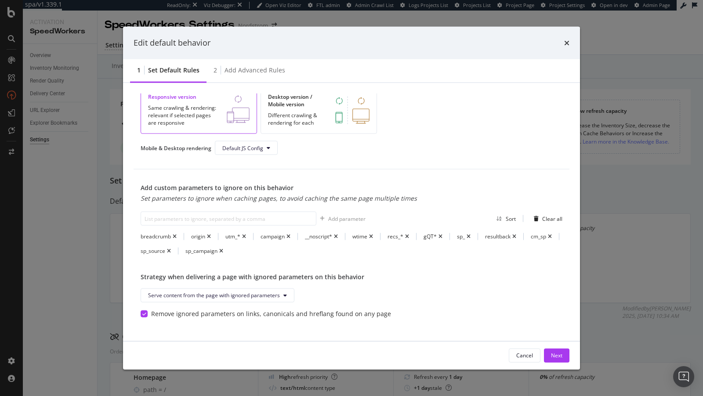
click at [570, 40] on div "Edit default behavior" at bounding box center [351, 43] width 457 height 33
click at [569, 41] on div "Edit default behavior" at bounding box center [351, 43] width 457 height 33
click at [566, 42] on icon "times" at bounding box center [566, 42] width 5 height 7
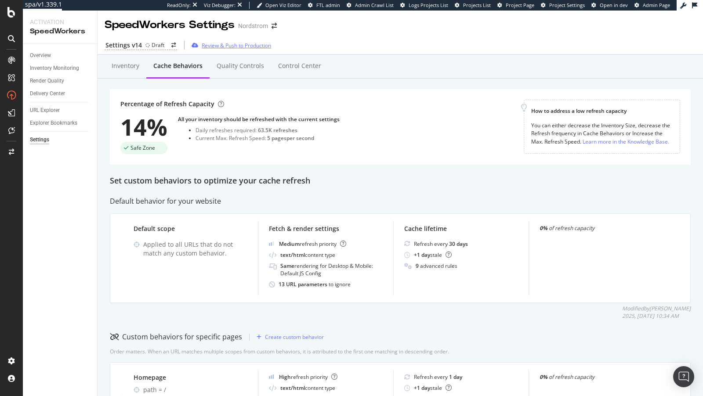
click at [238, 45] on div "Review & Push to Production" at bounding box center [236, 45] width 69 height 7
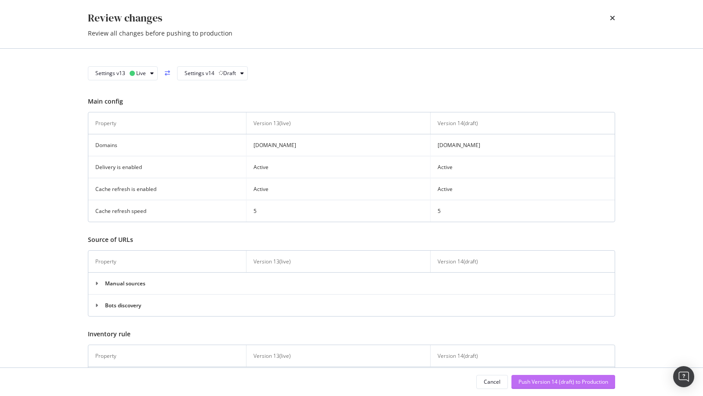
click at [553, 356] on div "Push Version 14 (draft) to Production" at bounding box center [563, 382] width 90 height 13
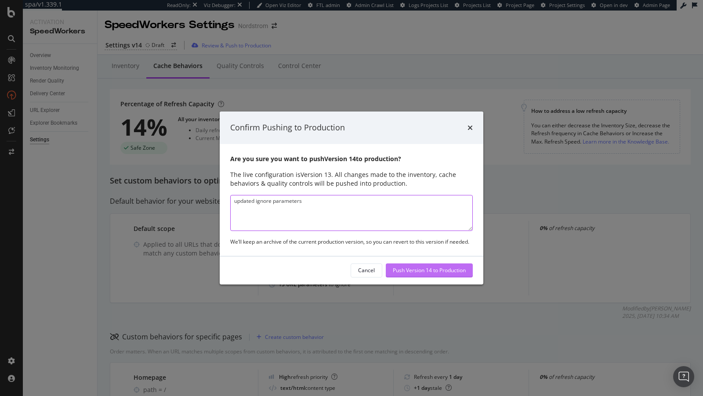
type textarea "updated ignore parameters"
click at [419, 272] on div "Push Version 14 to Production" at bounding box center [429, 270] width 73 height 7
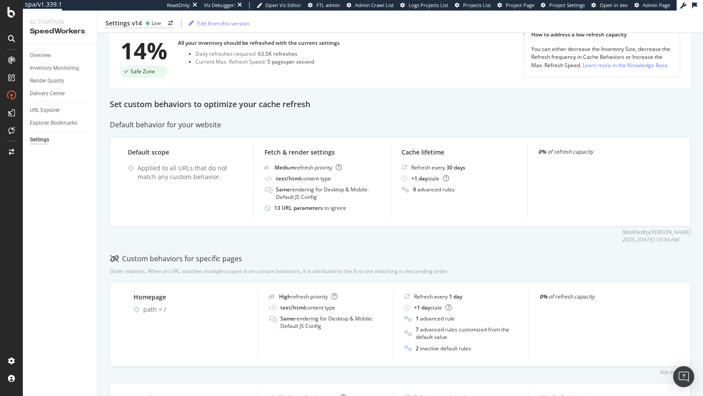
scroll to position [69, 0]
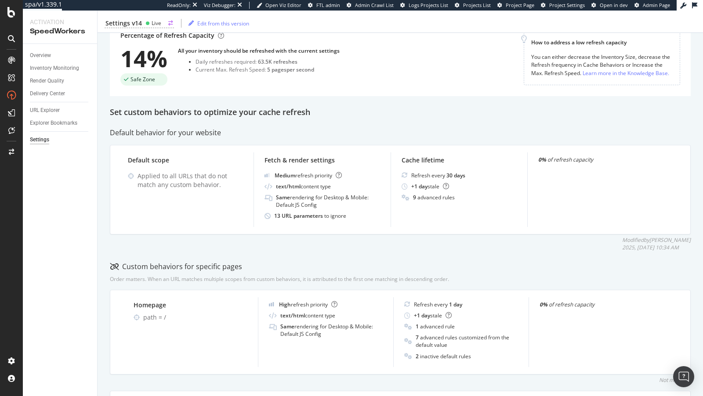
click at [133, 25] on div "Settings v14" at bounding box center [123, 23] width 36 height 9
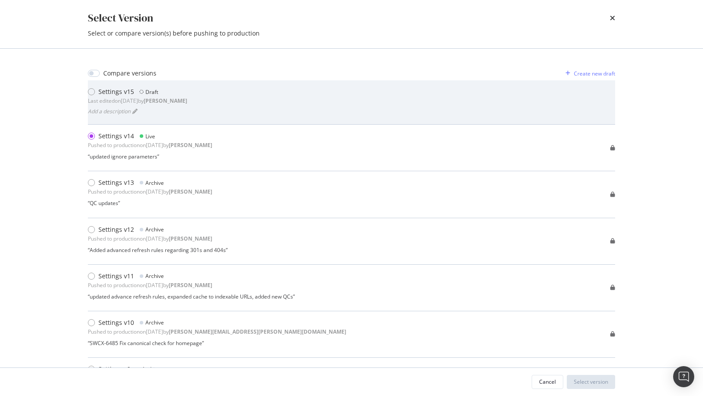
click at [149, 97] on div "Settings v15 Draft Last edited on 2025 Oct 10th by connor" at bounding box center [137, 96] width 99 height 18
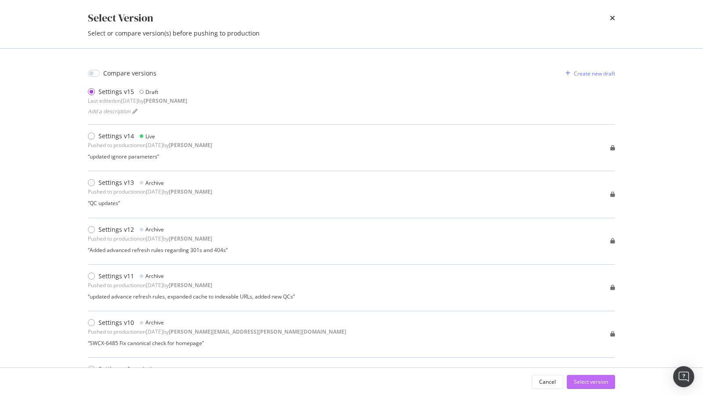
click at [606, 356] on div "Select version" at bounding box center [591, 381] width 34 height 7
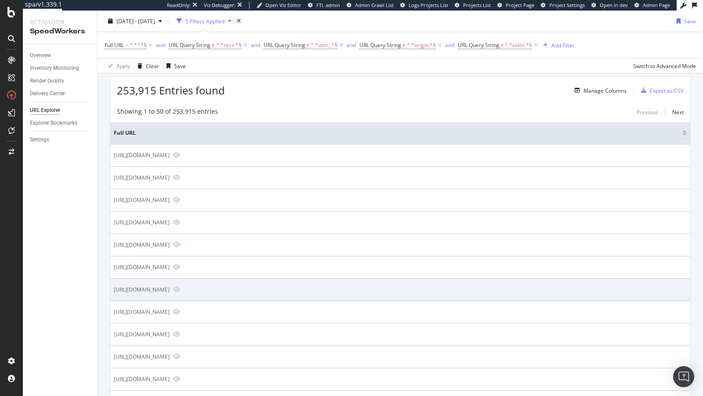
scroll to position [34, 0]
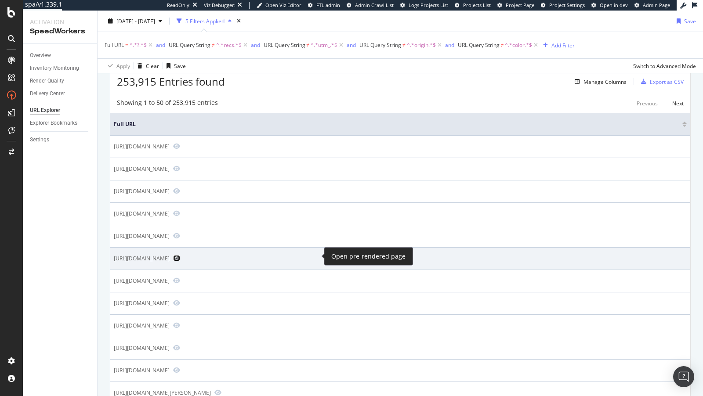
click at [180, 255] on icon "Preview https://www.nordstrom.com/s/brooklyn-39-straw-shoulder-bag/8255507?gQT=1" at bounding box center [176, 258] width 7 height 6
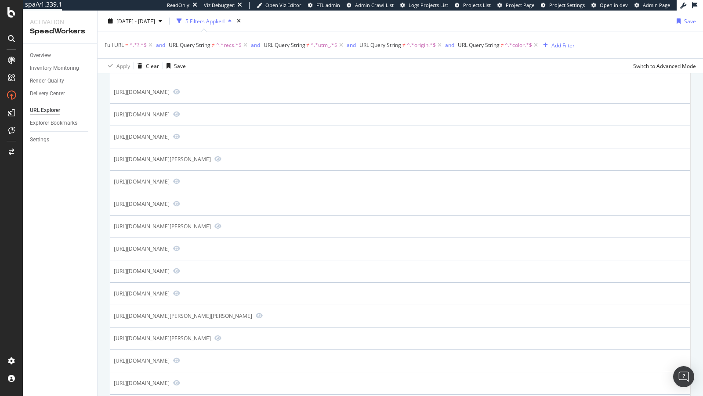
scroll to position [272, 0]
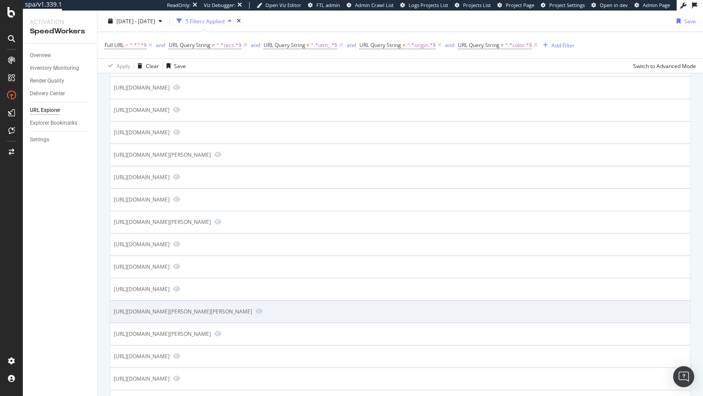
drag, startPoint x: 311, startPoint y: 307, endPoint x: 329, endPoint y: 310, distance: 18.2
click at [252, 310] on div "https://www.nordstrom.com/s/elizabeth-and-james-fairfax-sunglasses/3212291?cm_c…" at bounding box center [183, 311] width 138 height 7
copy div "cm_cat"
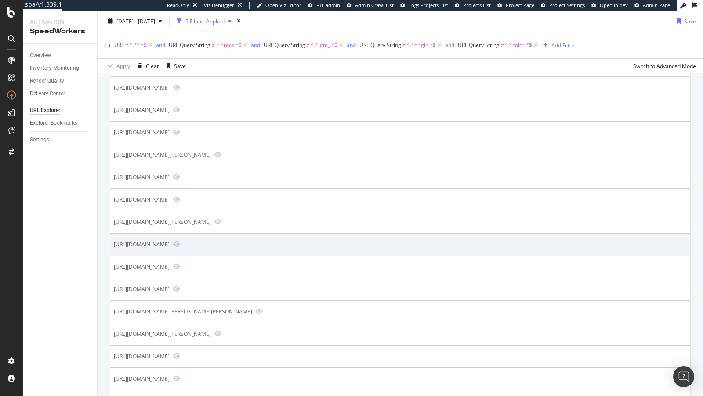
scroll to position [616, 0]
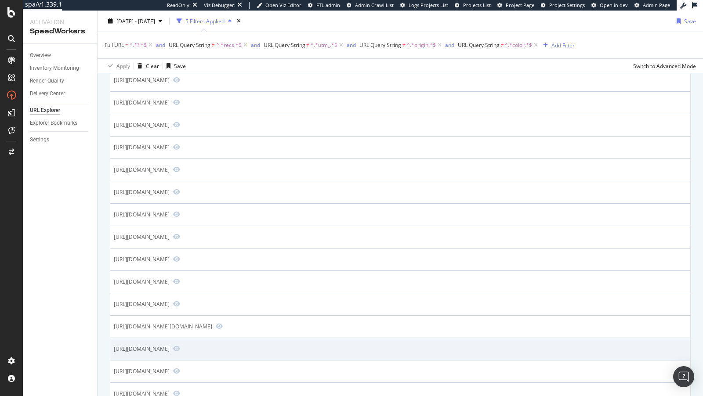
click at [170, 345] on div "https://www.nordstrom.com/s/shimera-two-way-seamless-tank/3090717?fashionColor=…" at bounding box center [142, 348] width 56 height 7
drag, startPoint x: 296, startPoint y: 344, endPoint x: 307, endPoint y: 344, distance: 11.0
click at [170, 345] on div "https://www.nordstrom.com/s/shimera-two-way-seamless-tank/3090717?fashionColor=…" at bounding box center [142, 348] width 56 height 7
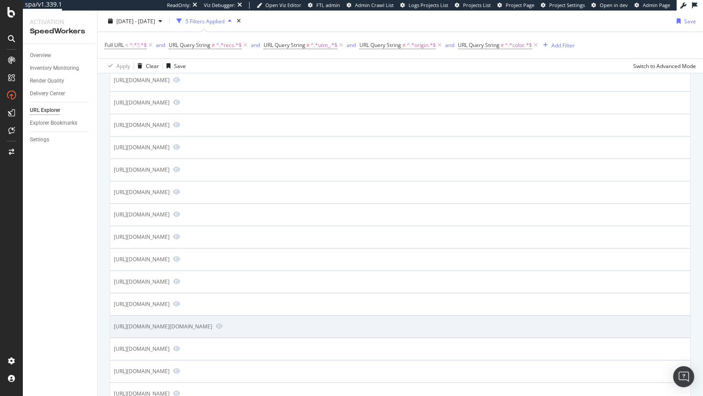
click at [212, 323] on div "https://www.nordstrom.com/s/baggu-medium-leather-shoulder-bag/3365597?contextua…" at bounding box center [163, 326] width 98 height 7
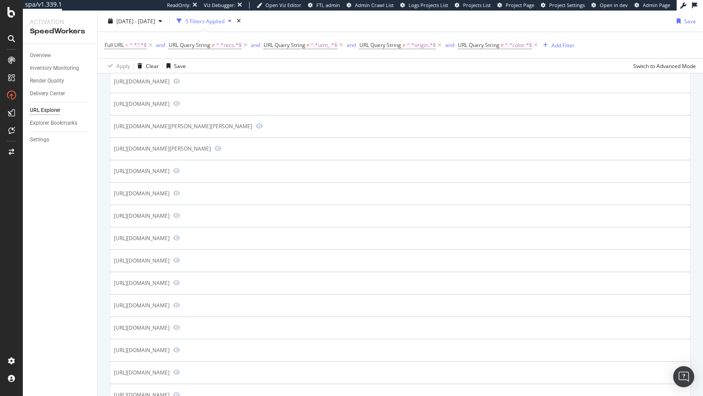
scroll to position [269, 0]
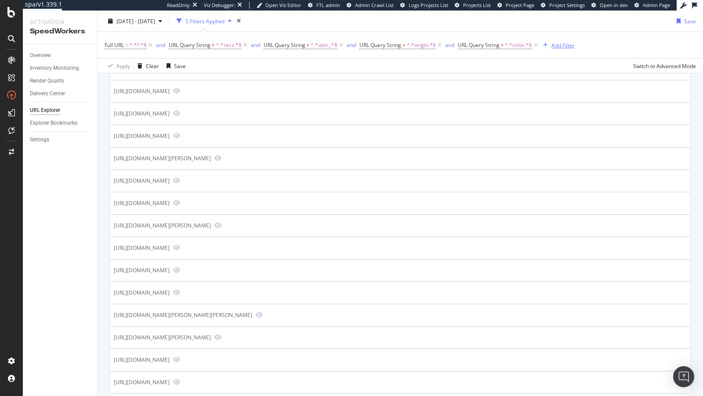
click at [562, 44] on div "Add Filter" at bounding box center [562, 44] width 23 height 7
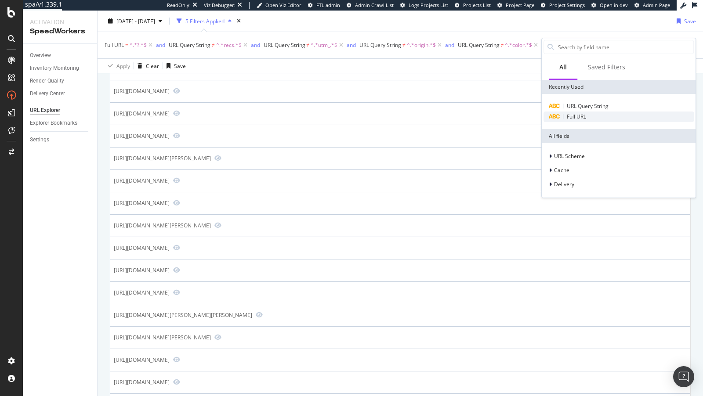
click at [576, 115] on span "Full URL" at bounding box center [576, 116] width 19 height 7
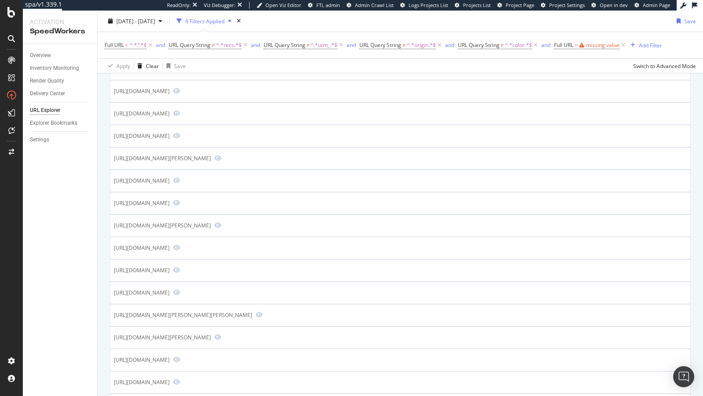
click at [576, 115] on td "[URL][DOMAIN_NAME]" at bounding box center [400, 114] width 580 height 22
click at [573, 43] on span "Full URL" at bounding box center [563, 44] width 19 height 7
click at [575, 64] on span "Contains" at bounding box center [575, 65] width 22 height 7
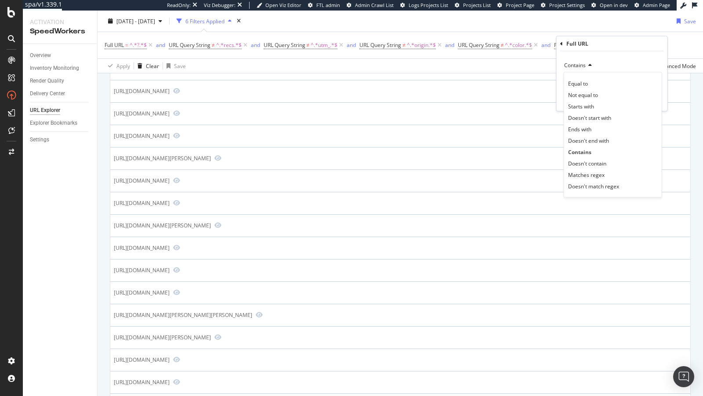
click at [561, 45] on icon at bounding box center [561, 43] width 3 height 5
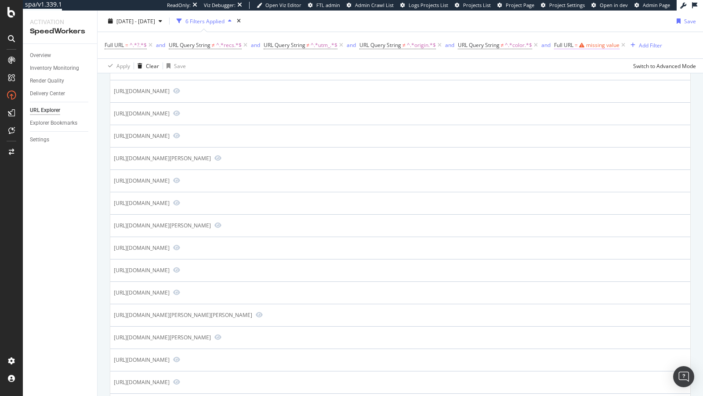
click at [562, 44] on span "Full URL" at bounding box center [563, 44] width 19 height 7
click at [580, 64] on span "Contains" at bounding box center [575, 65] width 22 height 7
click at [558, 42] on div "Full URL Contains Cancel Add filter Apply" at bounding box center [612, 73] width 111 height 75
click at [562, 43] on icon at bounding box center [561, 43] width 3 height 5
click at [572, 46] on span "Full URL" at bounding box center [563, 44] width 19 height 7
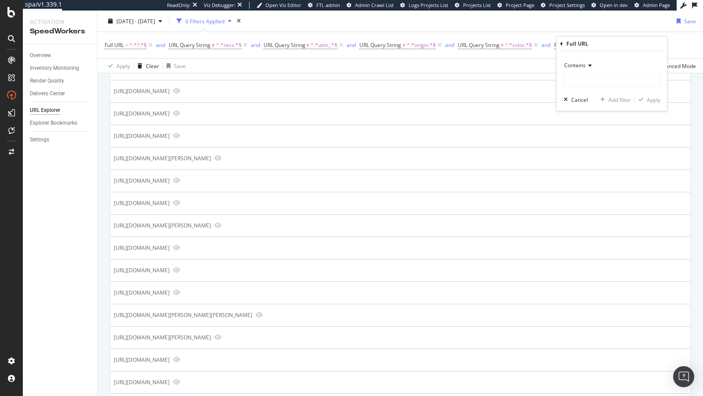
click at [562, 43] on icon at bounding box center [561, 43] width 3 height 5
click at [625, 45] on icon at bounding box center [623, 45] width 7 height 9
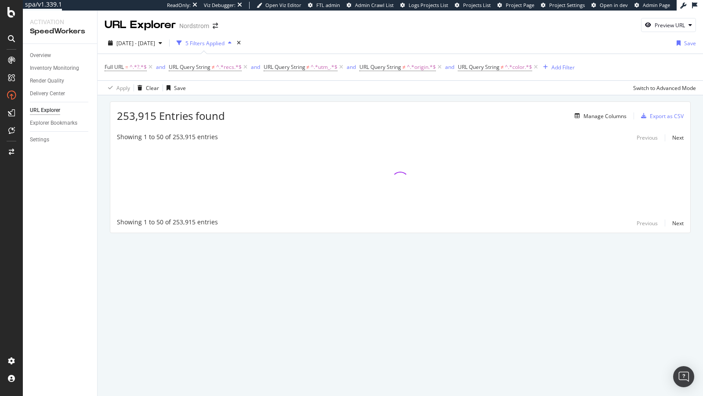
scroll to position [0, 0]
click at [564, 65] on div "Add Filter" at bounding box center [562, 67] width 23 height 7
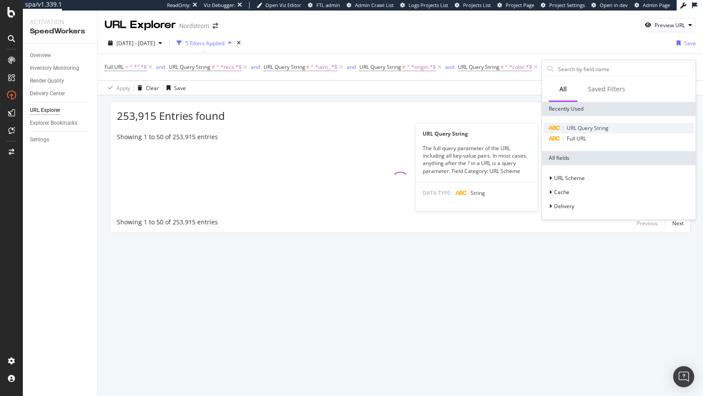
click at [584, 125] on span "URL Query String" at bounding box center [588, 127] width 42 height 7
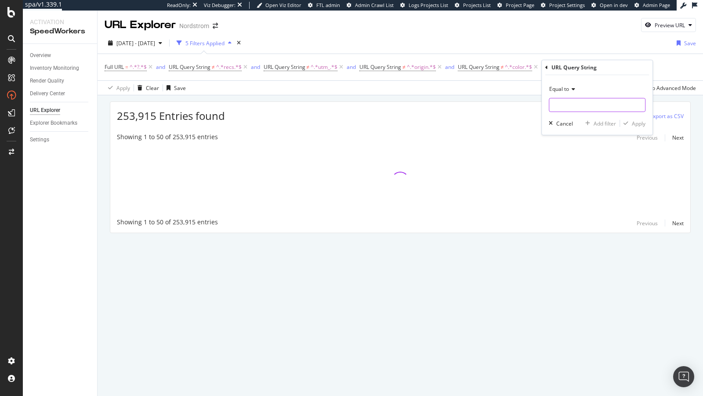
click at [554, 105] on input "text" at bounding box center [597, 105] width 96 height 14
paste input "cm_cat"
type input "cm_cat"
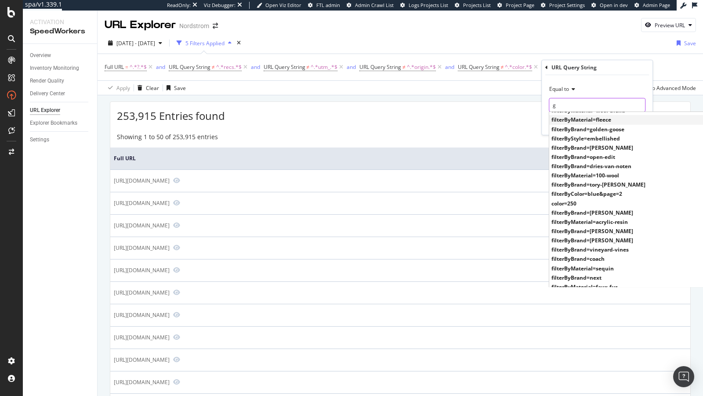
scroll to position [229, 0]
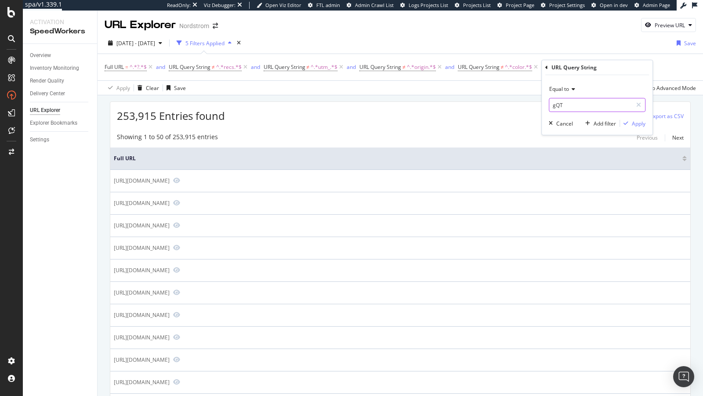
type input "gQT"
click at [560, 90] on span "Equal to" at bounding box center [559, 88] width 20 height 7
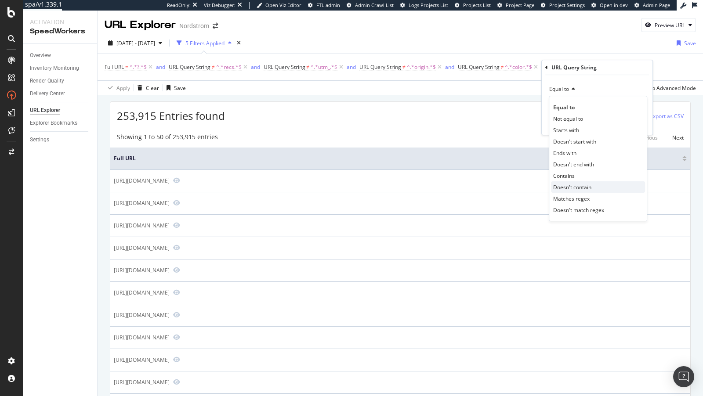
click at [571, 182] on div "Doesn't contain" at bounding box center [598, 186] width 94 height 11
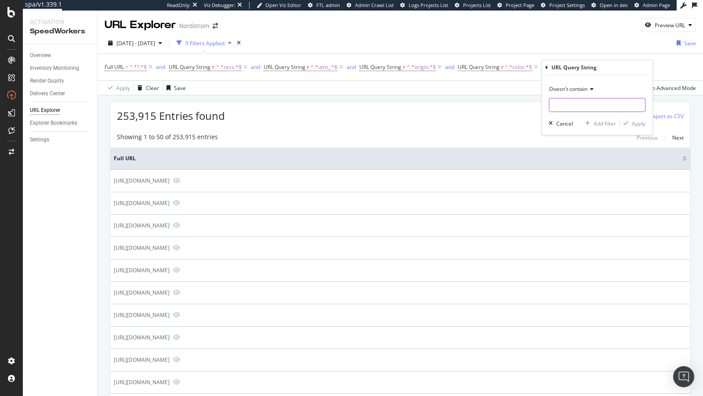
click at [587, 101] on input "text" at bounding box center [597, 105] width 96 height 14
type input "gQT"
click at [638, 121] on div "Apply" at bounding box center [639, 123] width 14 height 7
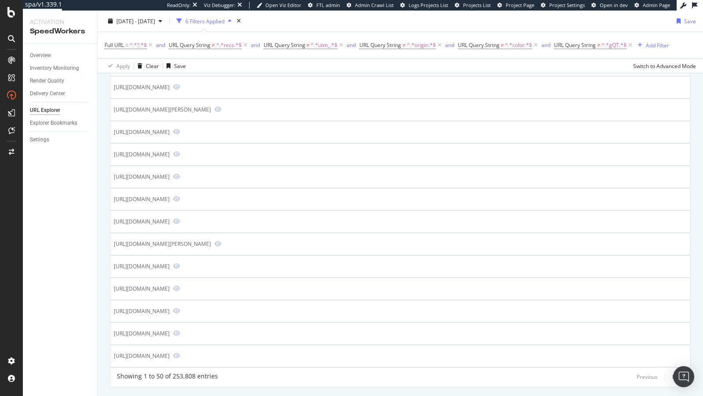
scroll to position [933, 0]
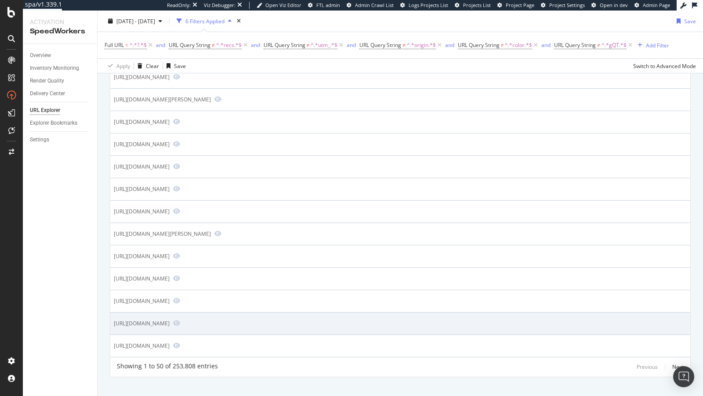
drag, startPoint x: 258, startPoint y: 314, endPoint x: 242, endPoint y: 315, distance: 15.8
click at [170, 320] on div "https://www.nordstrom.com/browse/prom/dresses?filterByNeckStyle=halter" at bounding box center [142, 323] width 56 height 7
drag, startPoint x: 261, startPoint y: 314, endPoint x: 242, endPoint y: 315, distance: 18.5
click at [170, 320] on div "https://www.nordstrom.com/browse/prom/dresses?filterByNeckStyle=halter" at bounding box center [142, 323] width 56 height 7
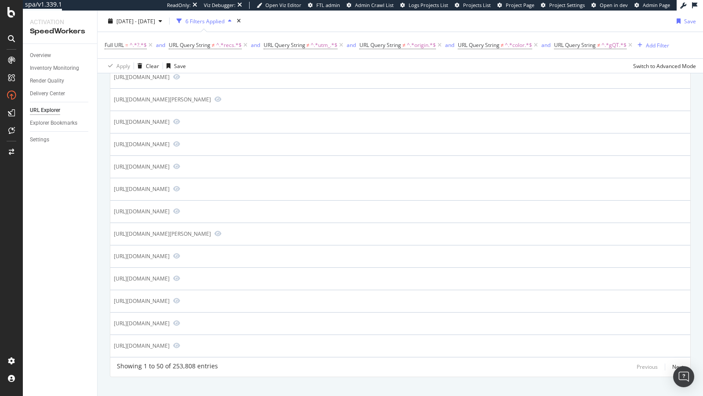
copy div "filterBy"
click at [656, 51] on div "Full URL = ^.*?.*$ and URL Query String ≠ ^.*recs.*$ and URL Query String ≠ ^.*…" at bounding box center [387, 45] width 565 height 12
click at [653, 44] on div "Add Filter" at bounding box center [657, 44] width 23 height 7
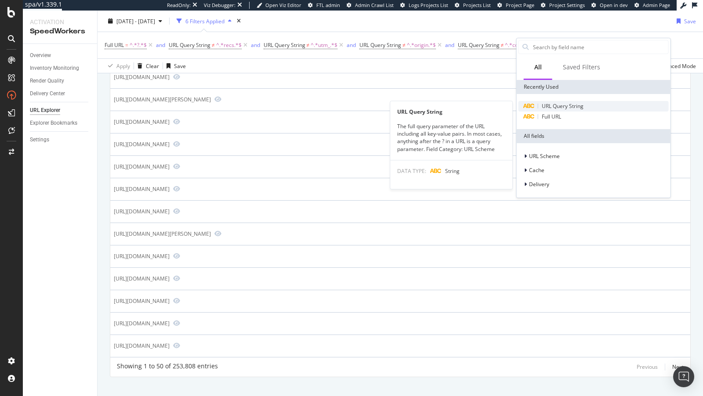
click at [563, 104] on span "URL Query String" at bounding box center [563, 105] width 42 height 7
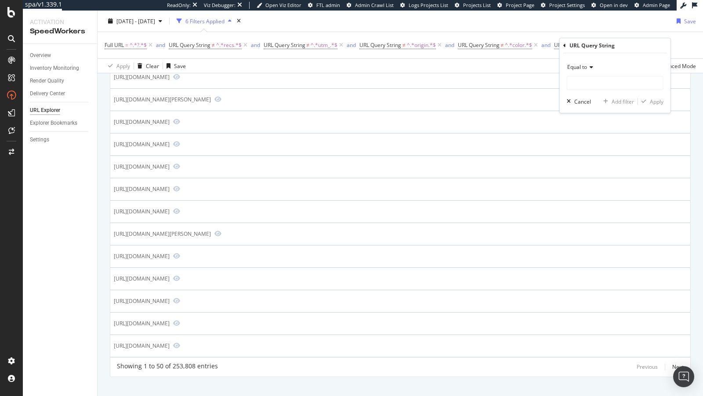
click at [590, 69] on div "Equal to" at bounding box center [615, 67] width 97 height 14
click at [595, 162] on span "Doesn't contain" at bounding box center [590, 165] width 38 height 7
click at [596, 84] on input "text" at bounding box center [615, 83] width 96 height 14
paste input "filterBy"
type input "filterBy"
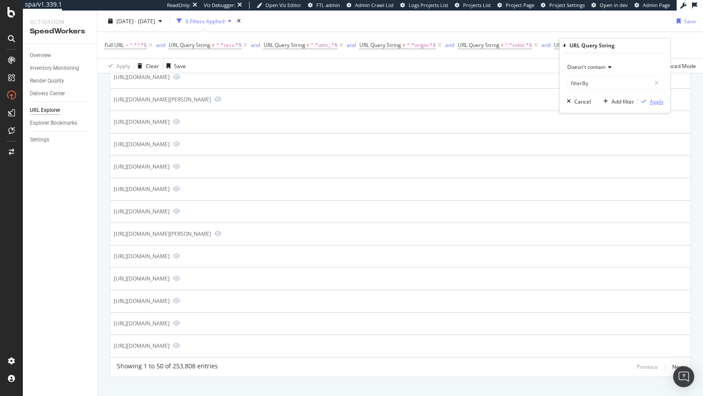
click at [653, 103] on div "Apply" at bounding box center [657, 101] width 14 height 7
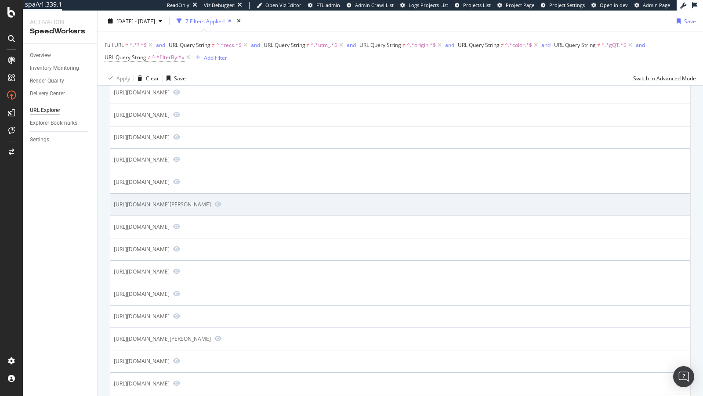
scroll to position [945, 0]
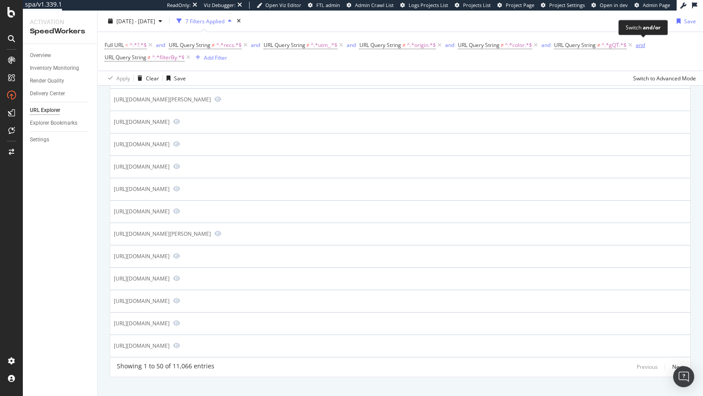
click at [639, 46] on div "and" at bounding box center [640, 44] width 9 height 7
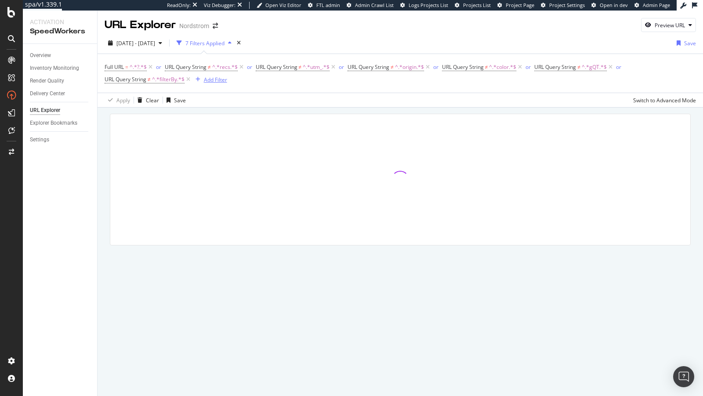
click at [214, 76] on div "Add Filter" at bounding box center [215, 79] width 23 height 7
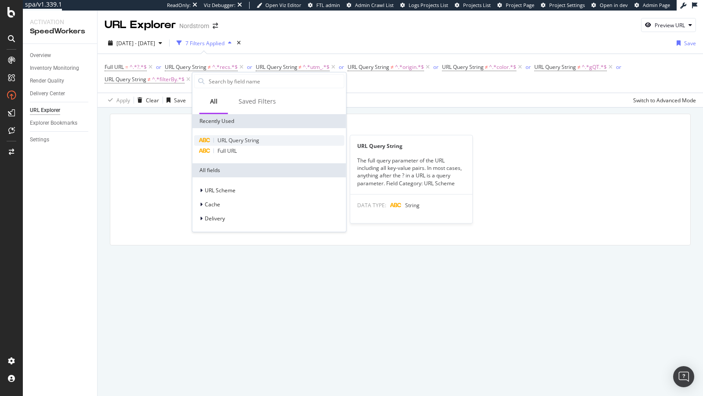
click at [224, 145] on div "URL Query String" at bounding box center [269, 140] width 150 height 11
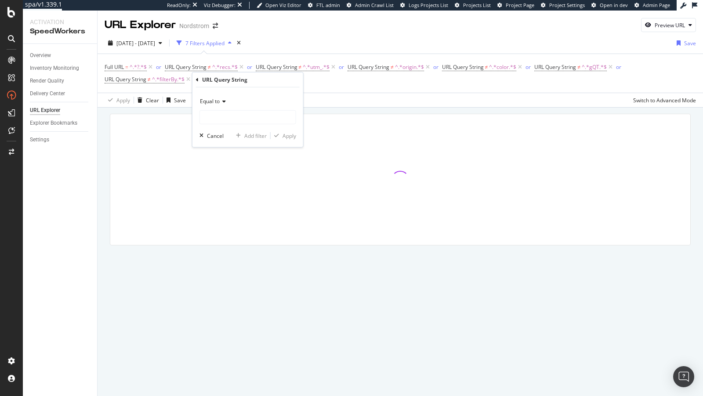
click at [220, 104] on div "Equal to" at bounding box center [247, 101] width 97 height 14
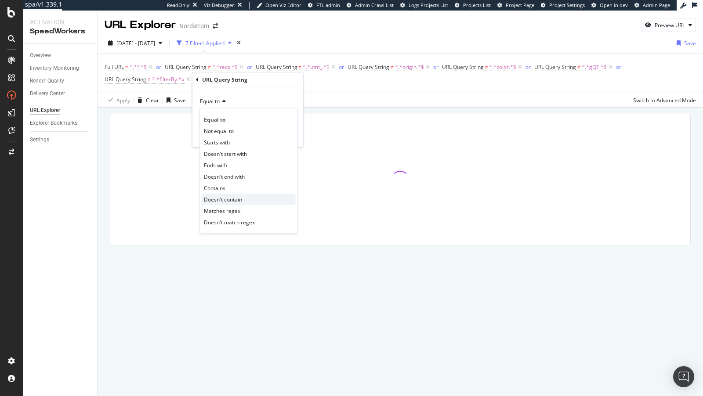
click at [217, 196] on span "Doesn't contain" at bounding box center [223, 199] width 38 height 7
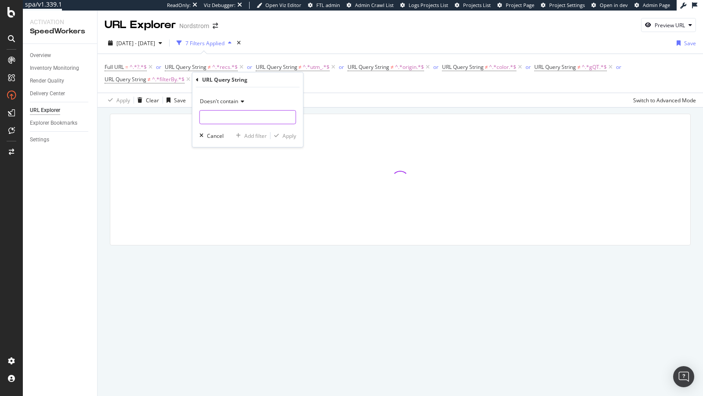
click at [240, 115] on input "text" at bounding box center [248, 117] width 96 height 14
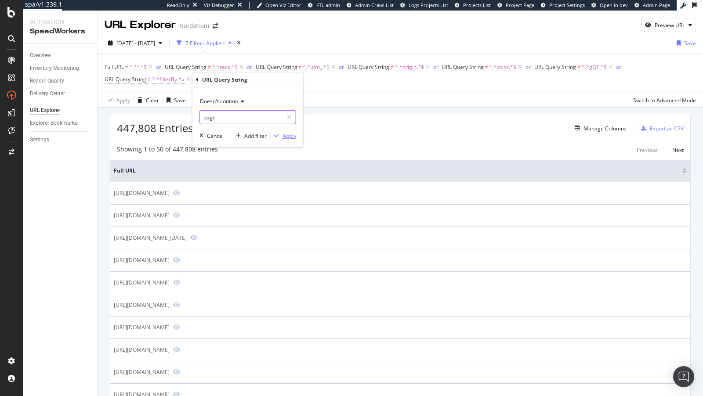
type input "page"
click at [282, 136] on div "button" at bounding box center [277, 135] width 12 height 5
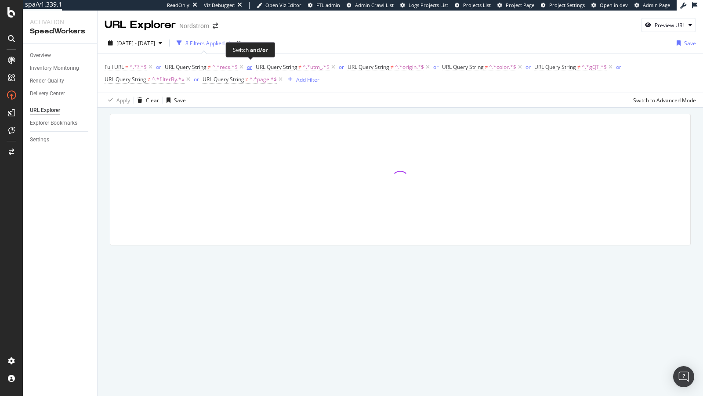
click at [249, 64] on div "or" at bounding box center [249, 66] width 5 height 7
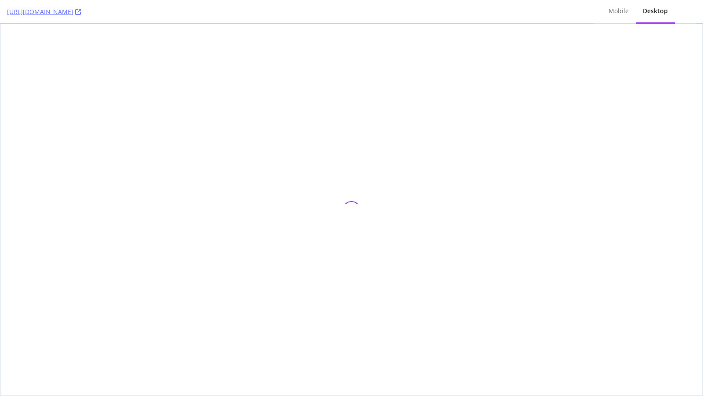
click at [246, 7] on div "[URL][DOMAIN_NAME]" at bounding box center [297, 11] width 580 height 23
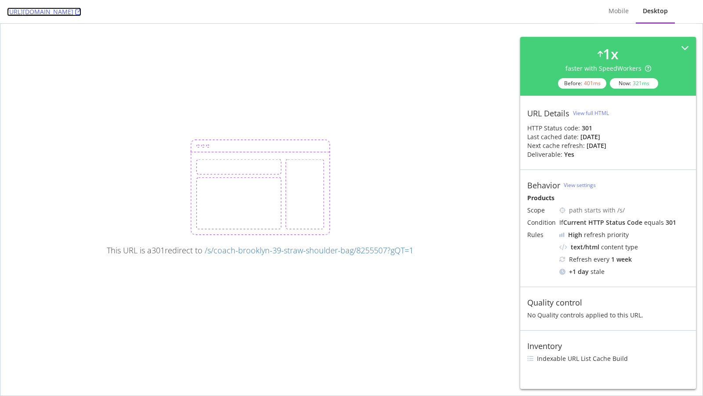
click at [81, 11] on icon at bounding box center [78, 12] width 6 height 6
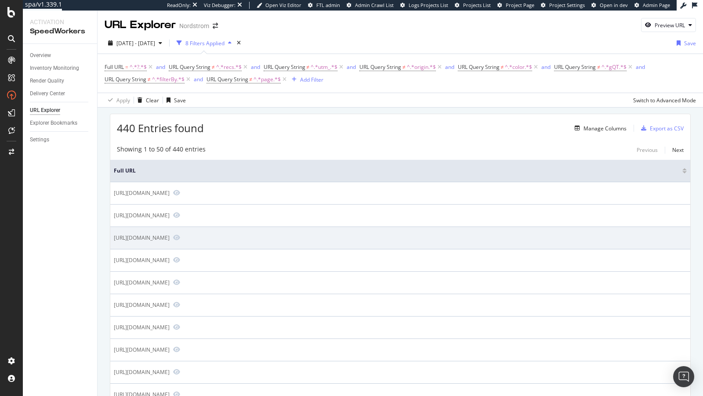
drag, startPoint x: 289, startPoint y: 238, endPoint x: 314, endPoint y: 239, distance: 25.5
click at [170, 239] on div "[URL][DOMAIN_NAME]" at bounding box center [142, 237] width 56 height 7
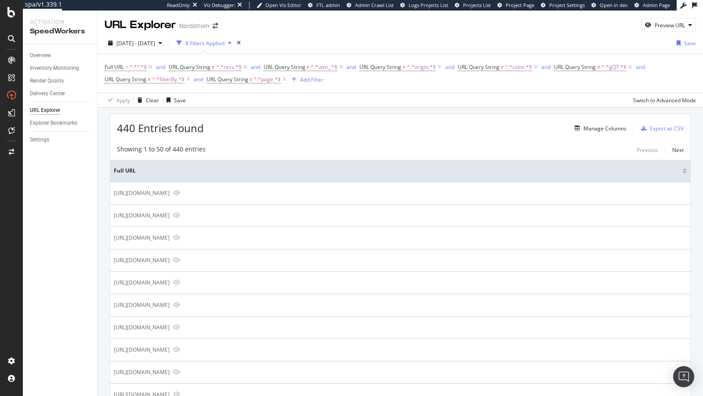
copy div "?sp_source"
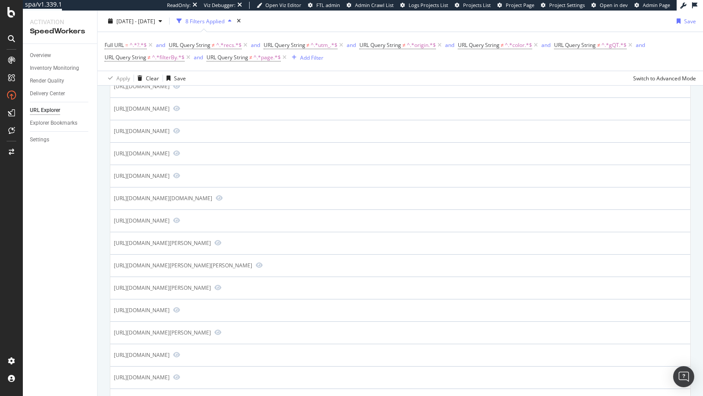
scroll to position [579, 0]
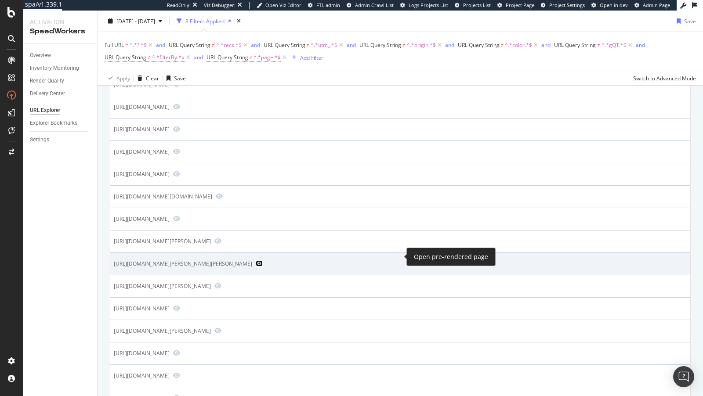
click at [263, 261] on icon "Preview https://www.nordstrom.com/s/rickie-freeman-for-teri-jon-teri-jon-chiffo…" at bounding box center [259, 264] width 7 height 6
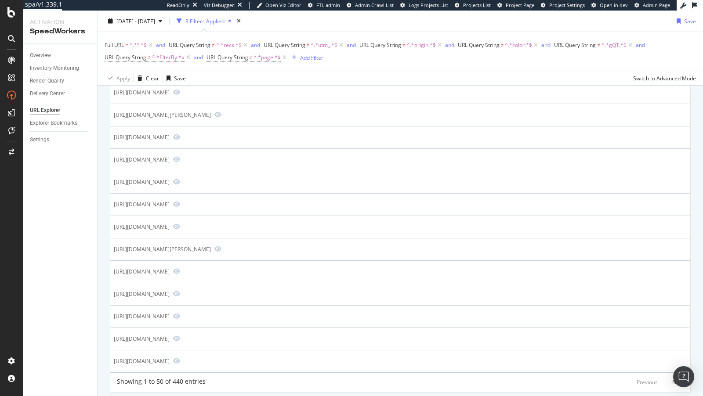
scroll to position [945, 0]
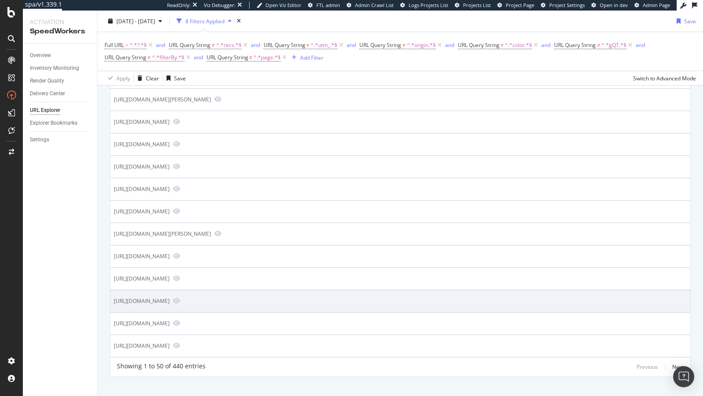
drag, startPoint x: 332, startPoint y: 290, endPoint x: 350, endPoint y: 293, distance: 18.3
click at [170, 297] on div "https://www.nordstrom.com/browse/women/occasion/work/clothing?jid=j013114-27408…" at bounding box center [142, 300] width 56 height 7
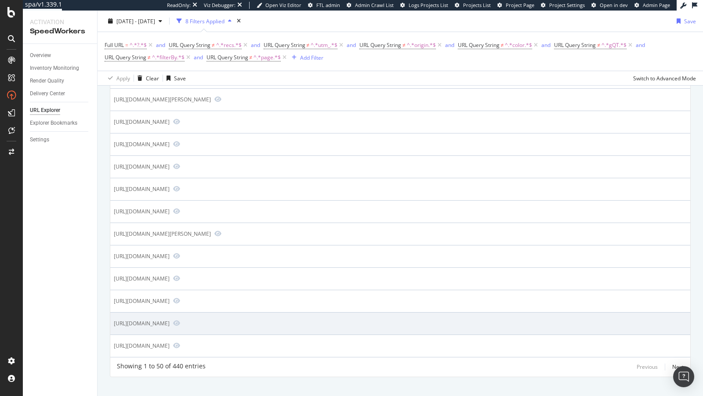
copy div "cm_sp"
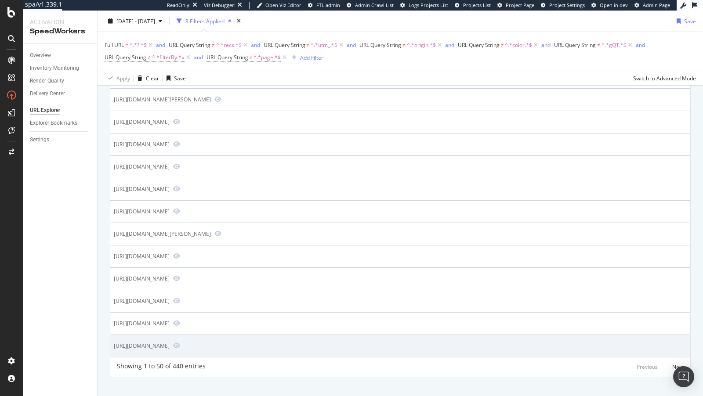
drag, startPoint x: 211, startPoint y: 335, endPoint x: 235, endPoint y: 338, distance: 24.3
click at [170, 342] on div "https://www.nordstrom.com/c/norwalk?sp_source=google&sp_campaign=fls" at bounding box center [142, 345] width 56 height 7
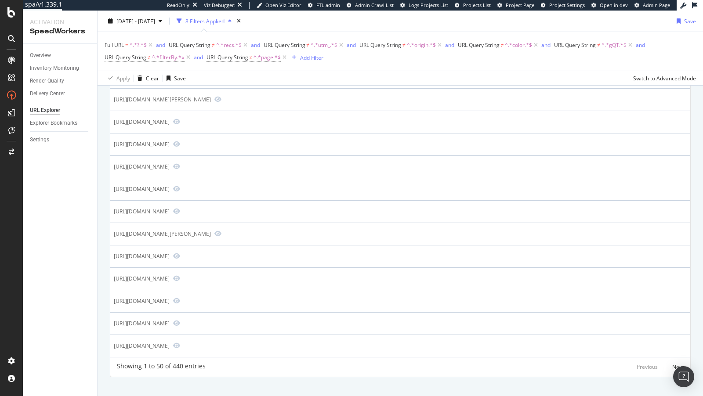
copy div "sp_source"
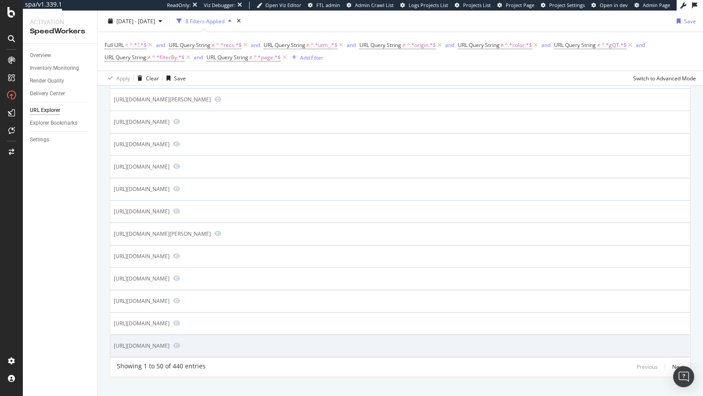
drag, startPoint x: 259, startPoint y: 334, endPoint x: 293, endPoint y: 335, distance: 33.4
click at [170, 342] on div "https://www.nordstrom.com/c/norwalk?sp_source=google&sp_campaign=fls" at bounding box center [142, 345] width 56 height 7
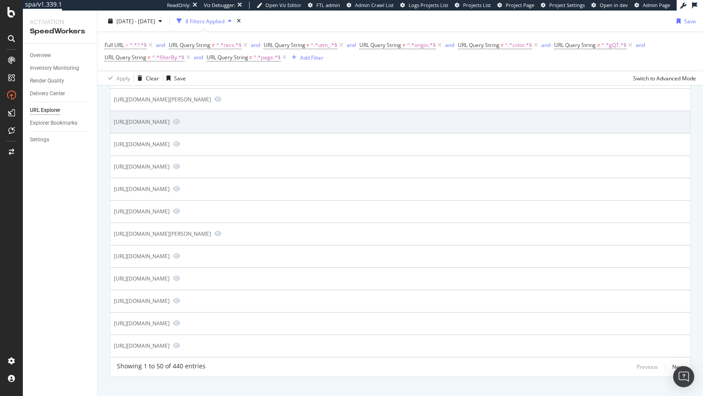
copy div "sp_campaign"
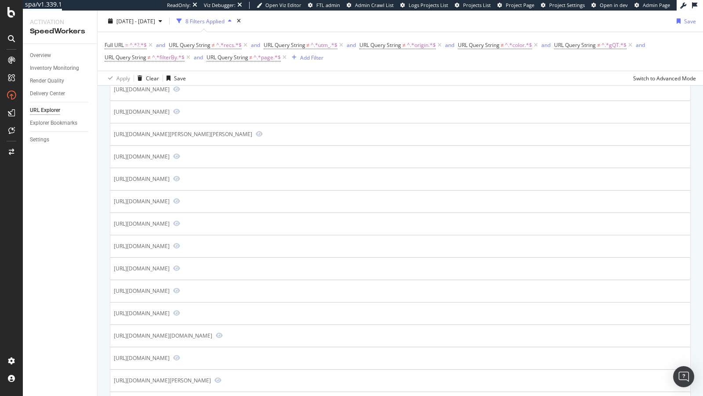
scroll to position [0, 0]
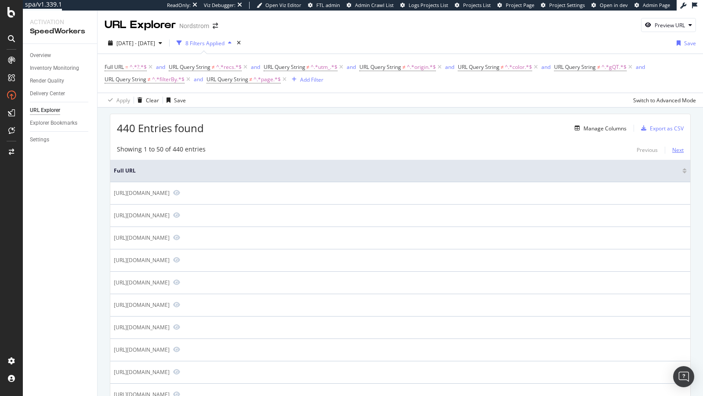
click at [673, 148] on div "Next" at bounding box center [677, 149] width 11 height 7
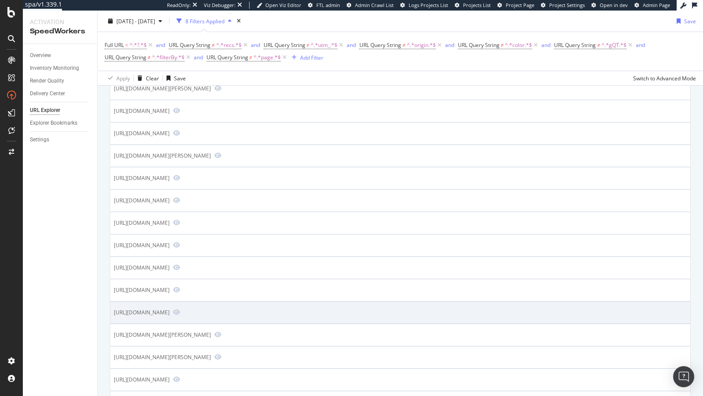
scroll to position [945, 0]
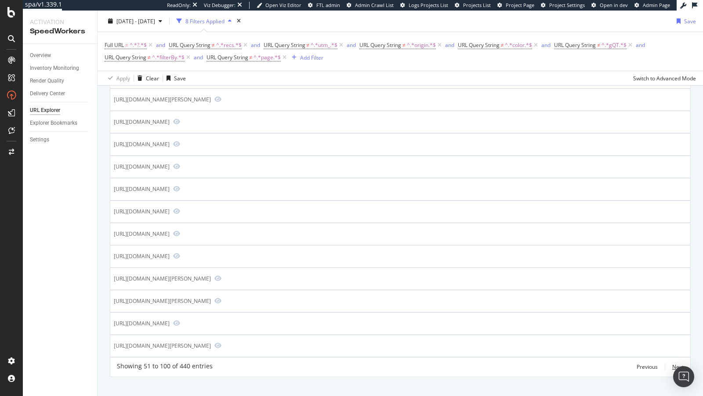
click at [680, 363] on div "Next" at bounding box center [677, 366] width 11 height 7
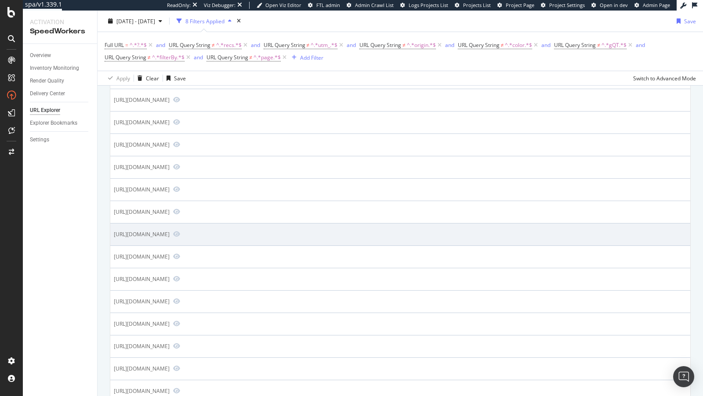
scroll to position [0, 0]
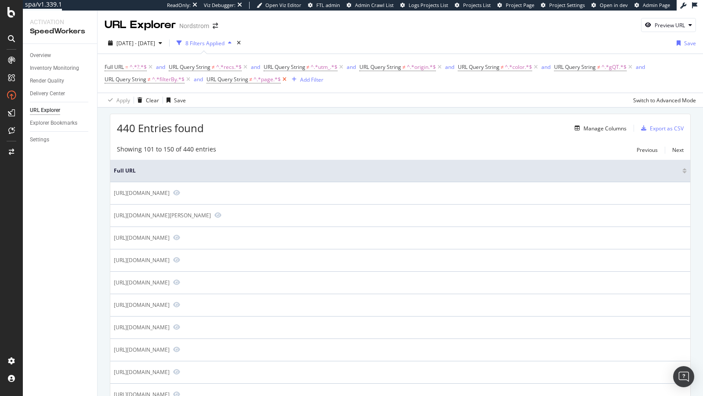
click at [285, 80] on icon at bounding box center [284, 79] width 7 height 9
click at [682, 44] on div "button" at bounding box center [678, 42] width 11 height 5
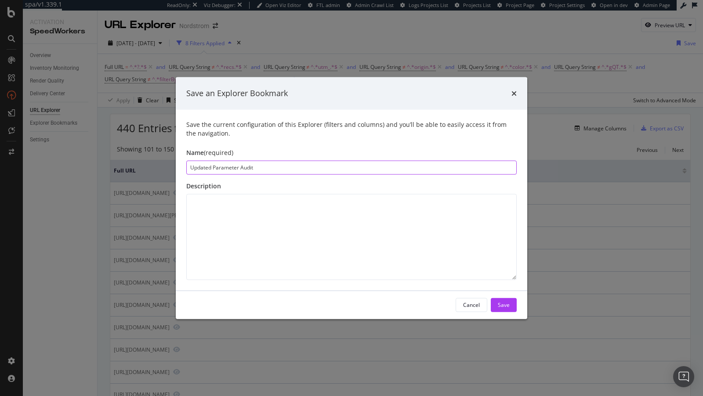
type input "Updated Parameter Audit"
click at [507, 307] on div "Save" at bounding box center [504, 304] width 12 height 7
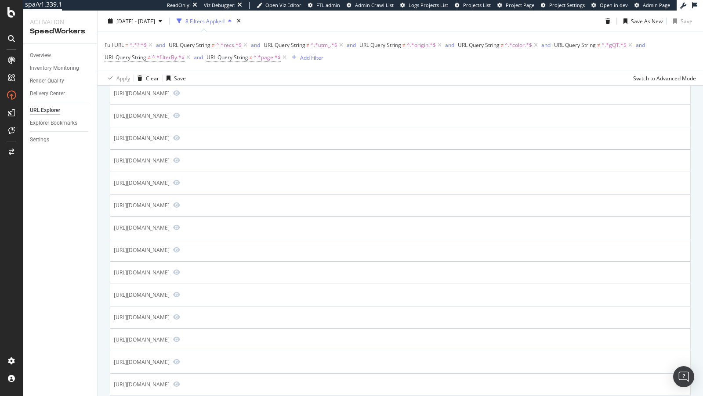
scroll to position [626, 0]
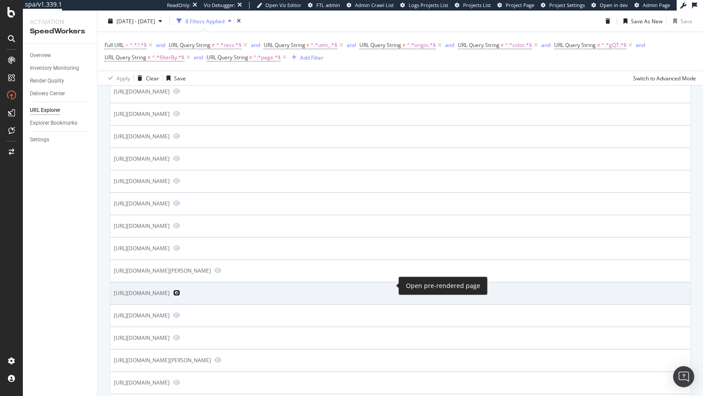
click at [180, 290] on icon "Preview https://www.nordstrom.com/store-details/nordstrom-northpark-center?sp_s…" at bounding box center [176, 293] width 7 height 6
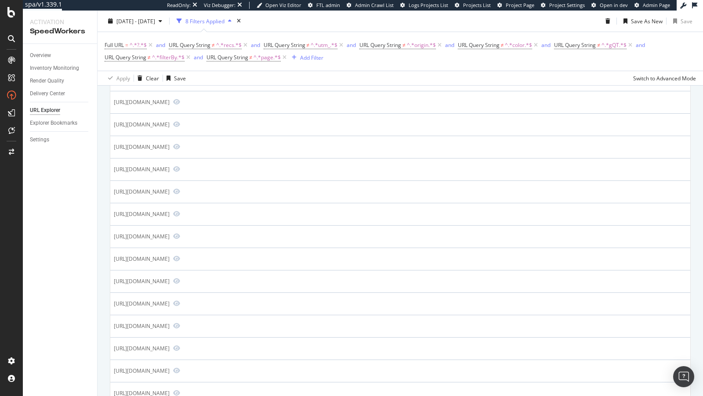
scroll to position [0, 0]
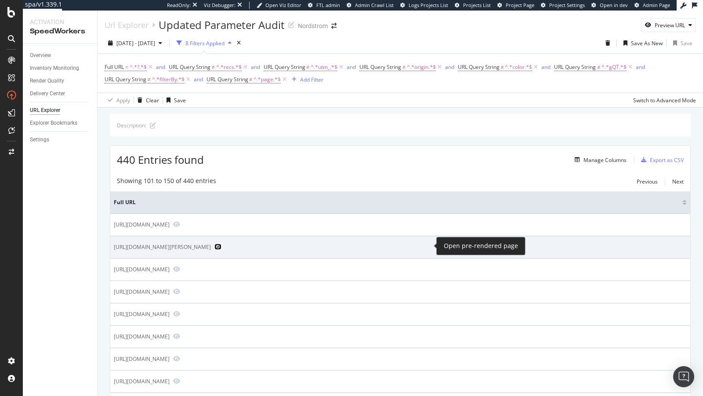
click at [221, 244] on icon "Preview https://www.nordstrom.com/s/ugg-kids-tasman-ii-water-resistant-slipper-…" at bounding box center [217, 247] width 7 height 6
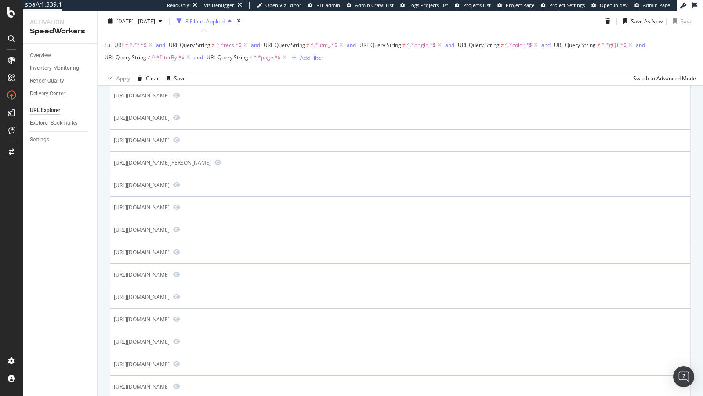
scroll to position [977, 0]
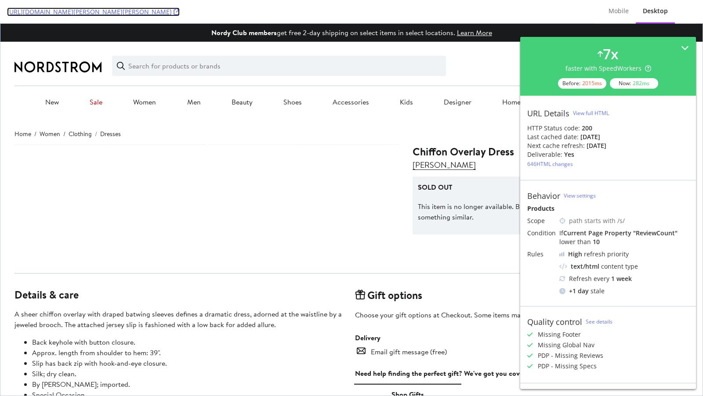
click at [180, 12] on icon at bounding box center [177, 12] width 6 height 6
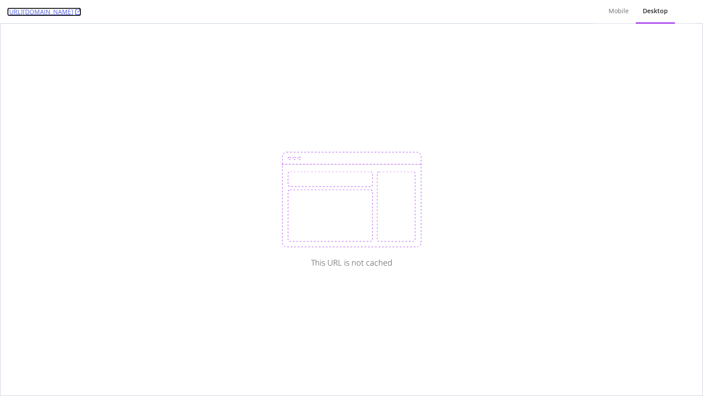
click at [81, 12] on icon at bounding box center [78, 12] width 6 height 6
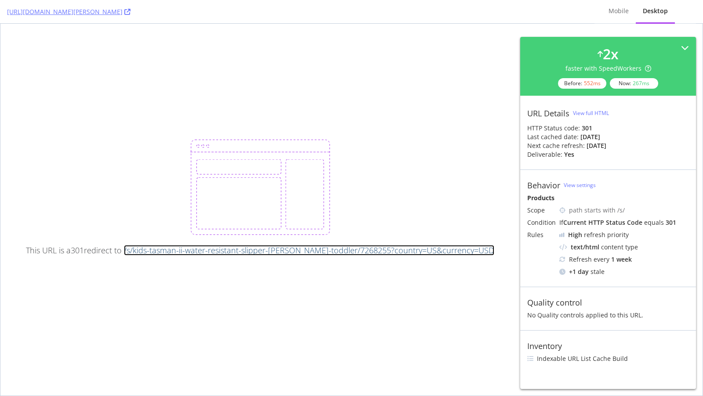
click at [370, 254] on link "/s/kids-tasman-ii-water-resistant-slipper-[PERSON_NAME]-toddler/7268255?country…" at bounding box center [309, 250] width 370 height 11
